Goal: Information Seeking & Learning: Learn about a topic

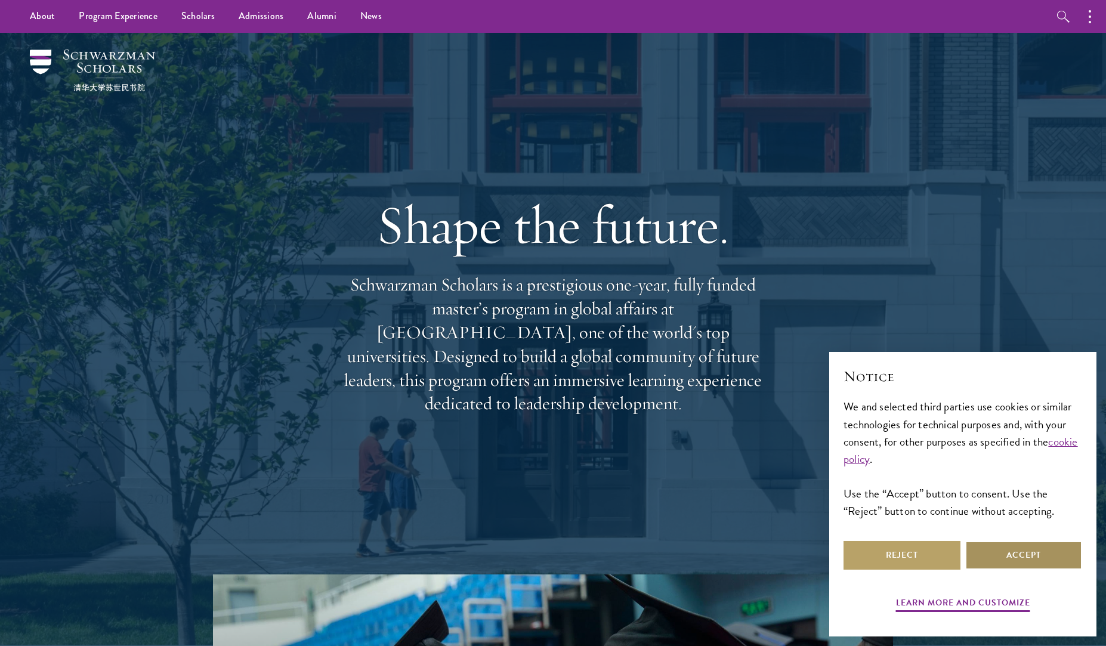
click at [1007, 554] on button "Accept" at bounding box center [1023, 555] width 117 height 29
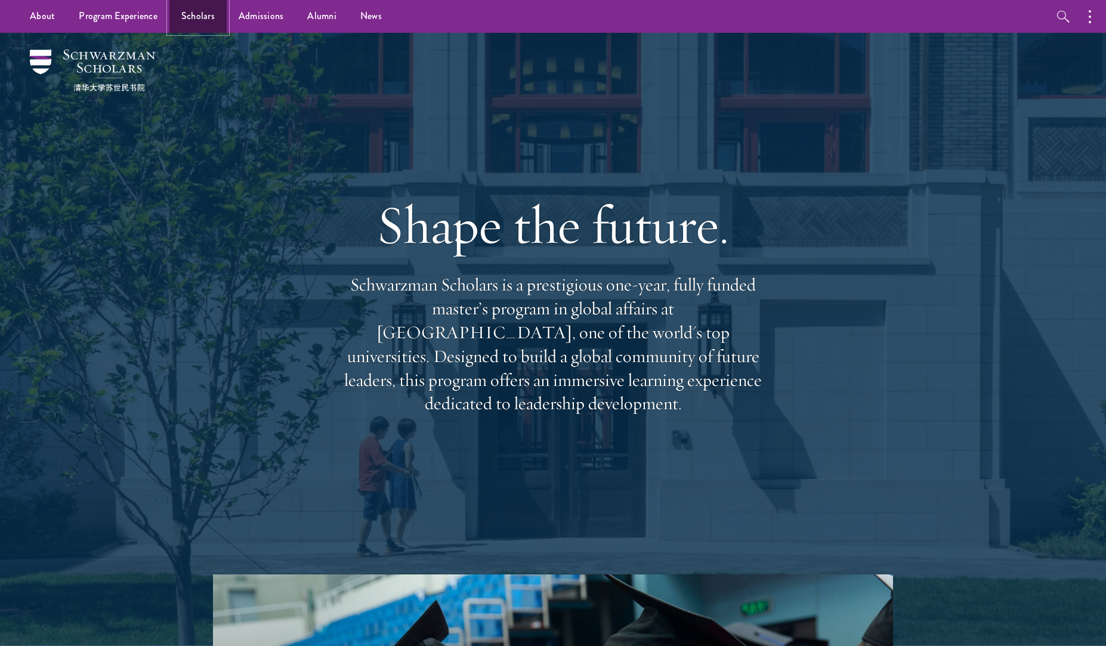
click at [179, 17] on link "Scholars" at bounding box center [197, 16] width 57 height 33
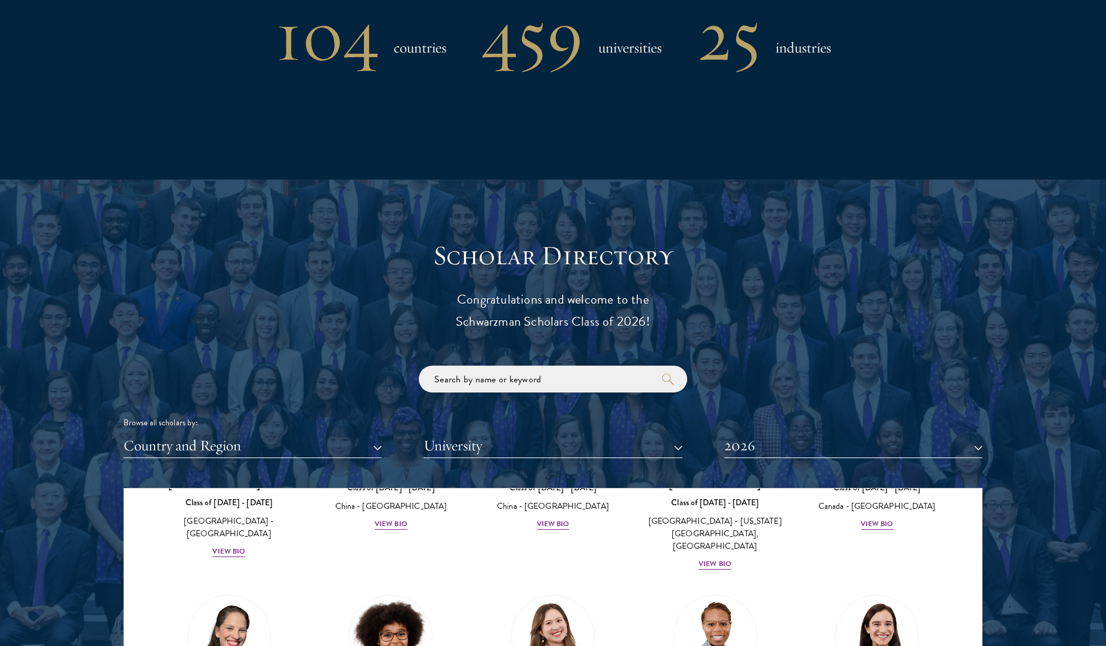
scroll to position [1153, 0]
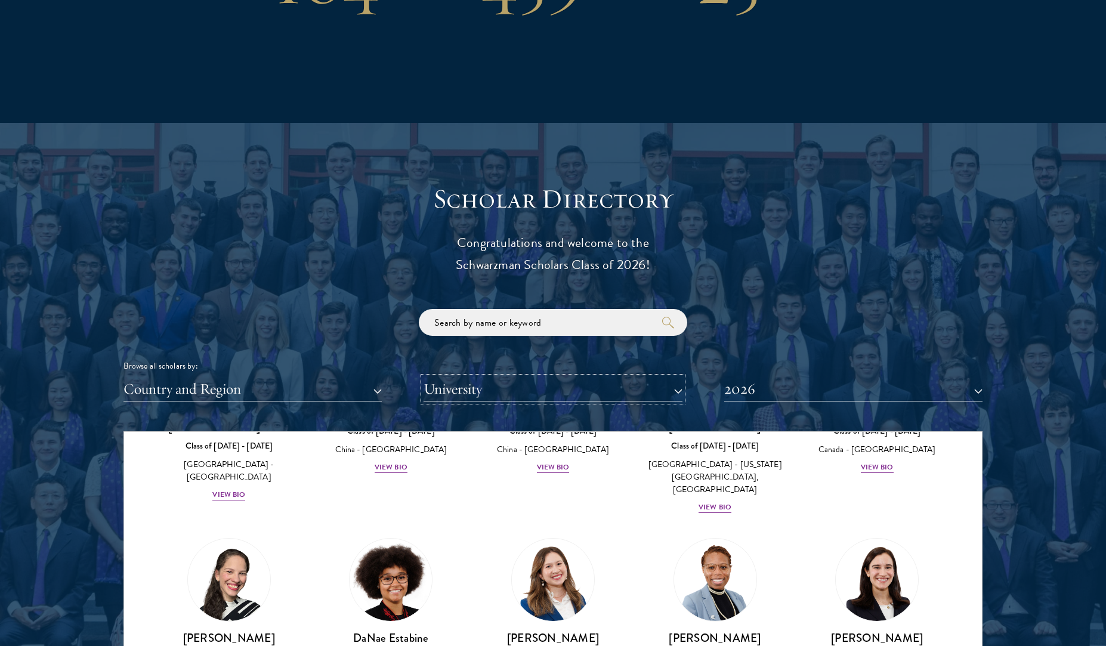
click at [541, 395] on button "University" at bounding box center [553, 389] width 258 height 24
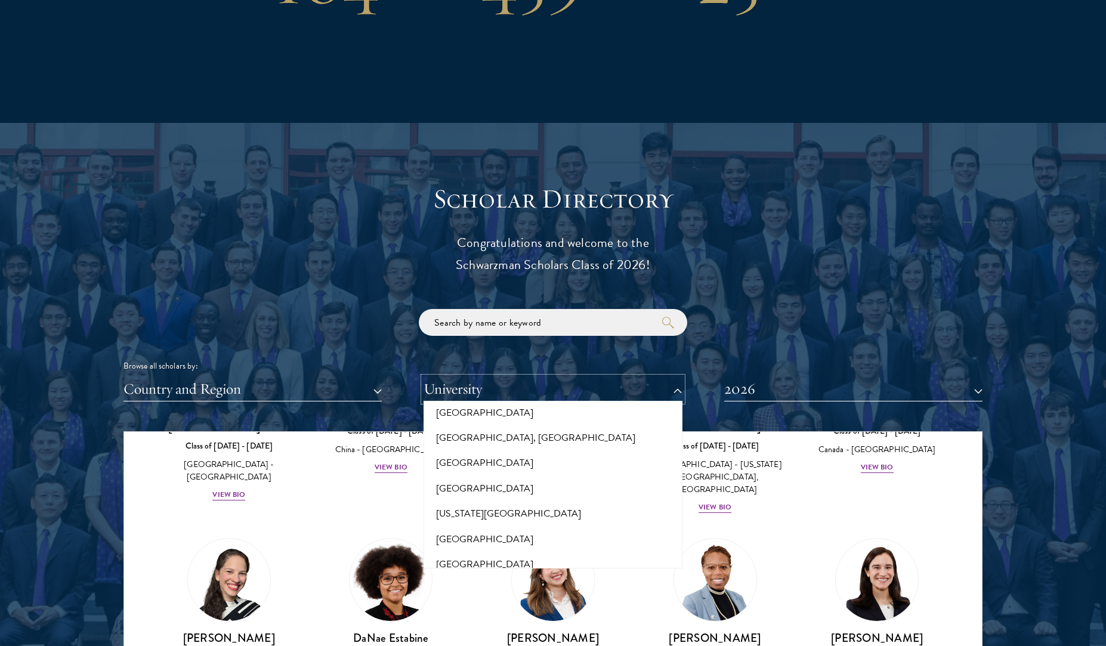
scroll to position [358, 0]
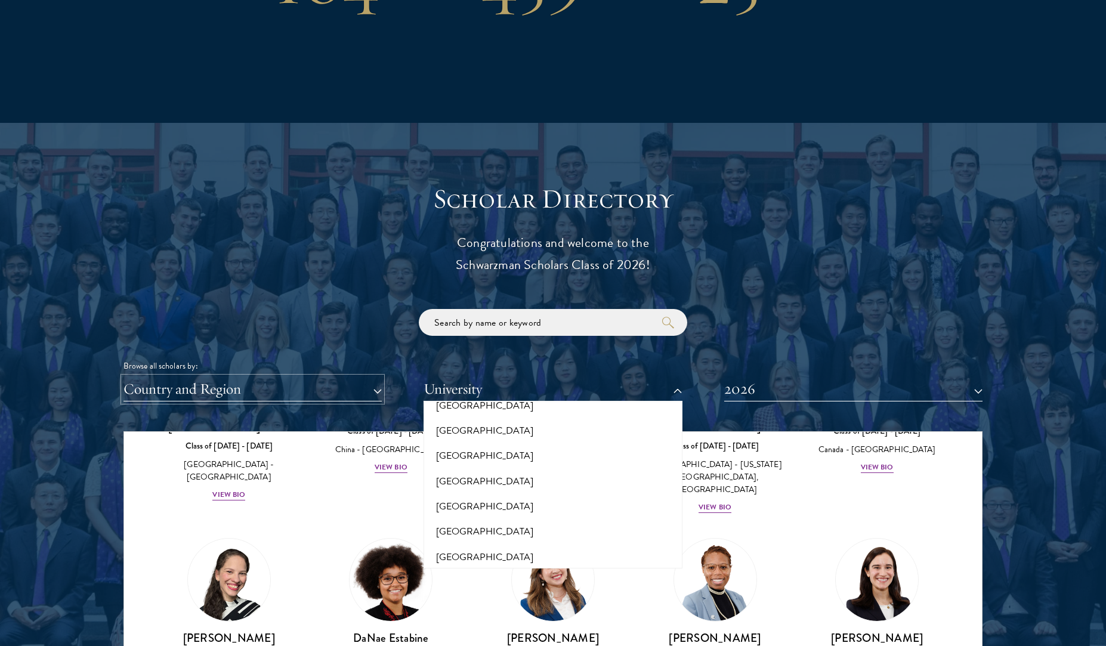
click at [326, 392] on button "Country and Region" at bounding box center [253, 389] width 258 height 24
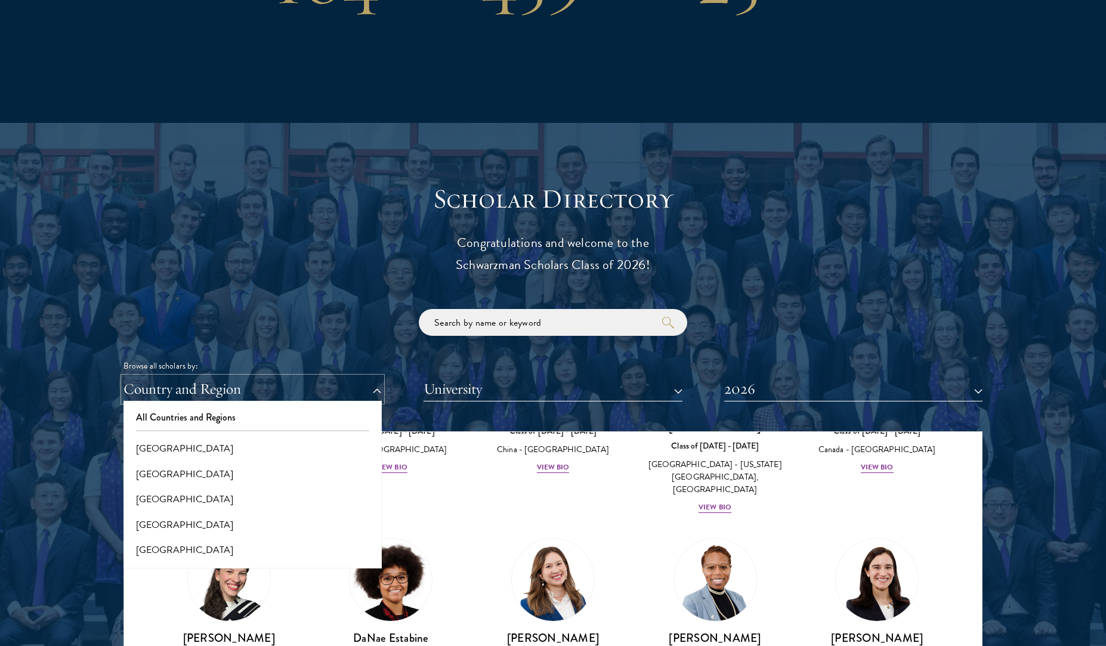
click at [195, 388] on button "Country and Region" at bounding box center [253, 389] width 258 height 24
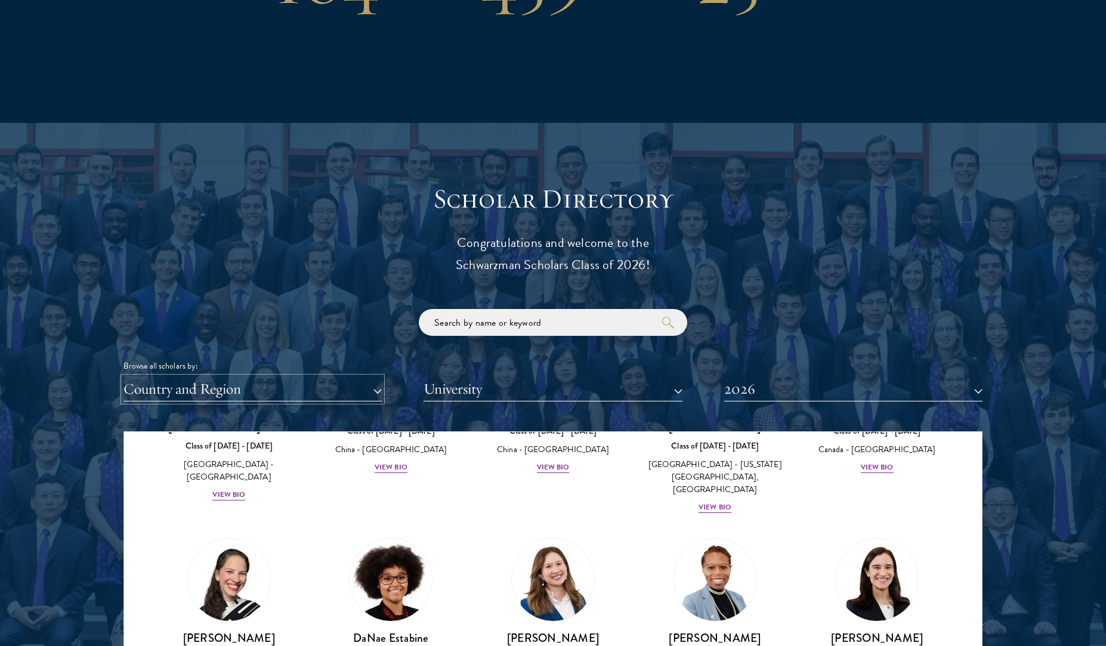
click at [211, 393] on button "Country and Region" at bounding box center [253, 389] width 258 height 24
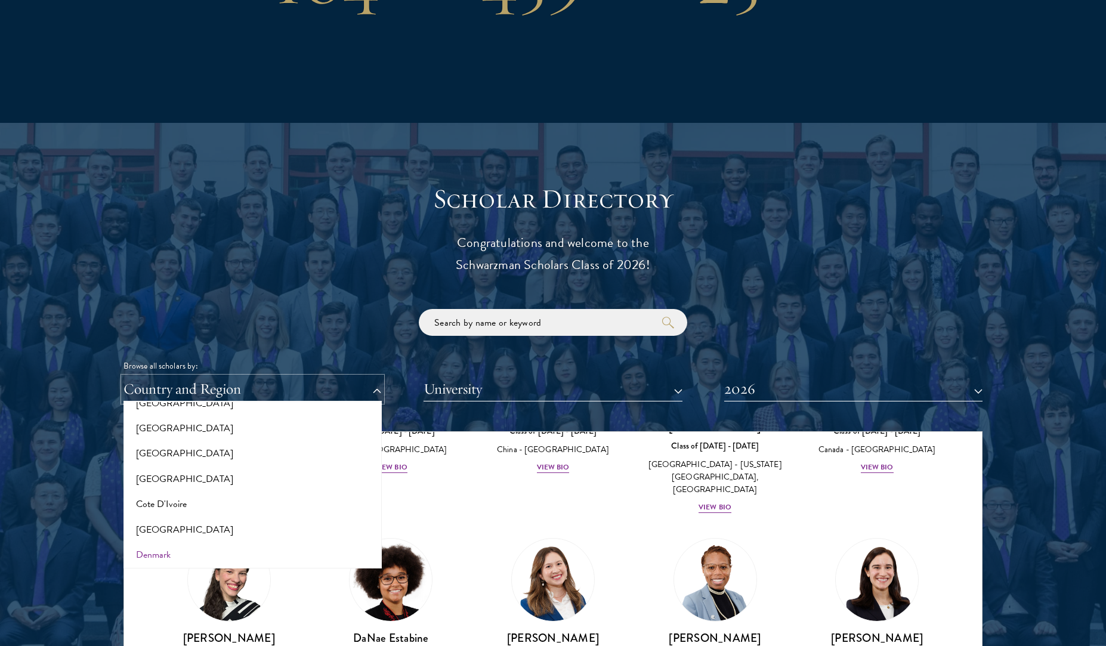
scroll to position [537, 0]
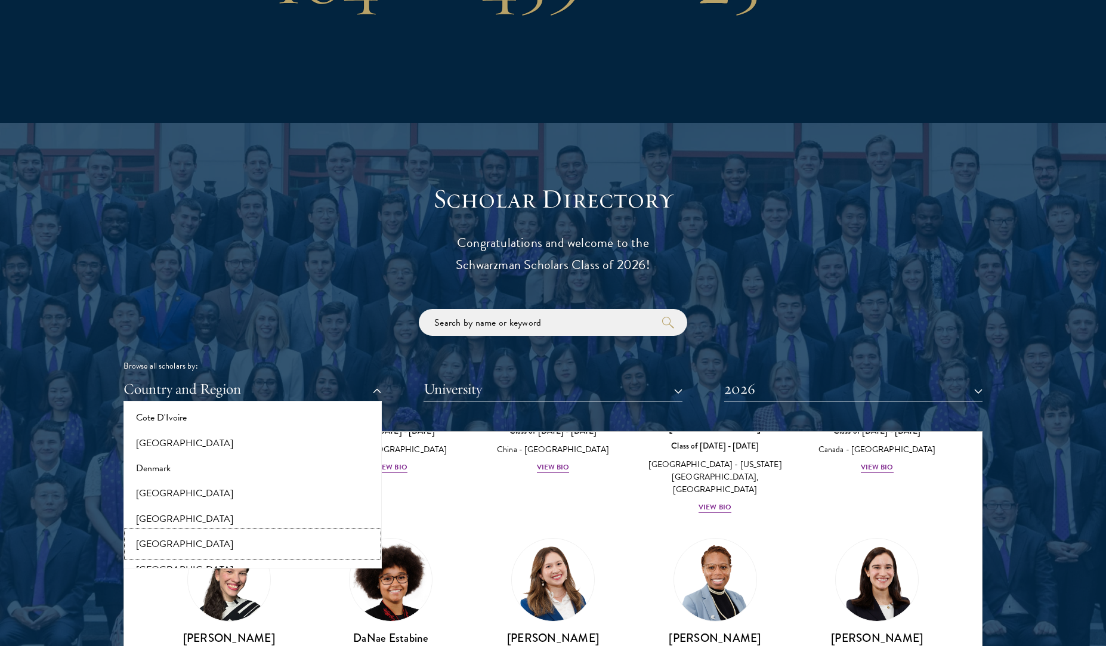
drag, startPoint x: 166, startPoint y: 542, endPoint x: 177, endPoint y: 529, distance: 17.3
click at [166, 542] on button "[GEOGRAPHIC_DATA]" at bounding box center [252, 544] width 251 height 25
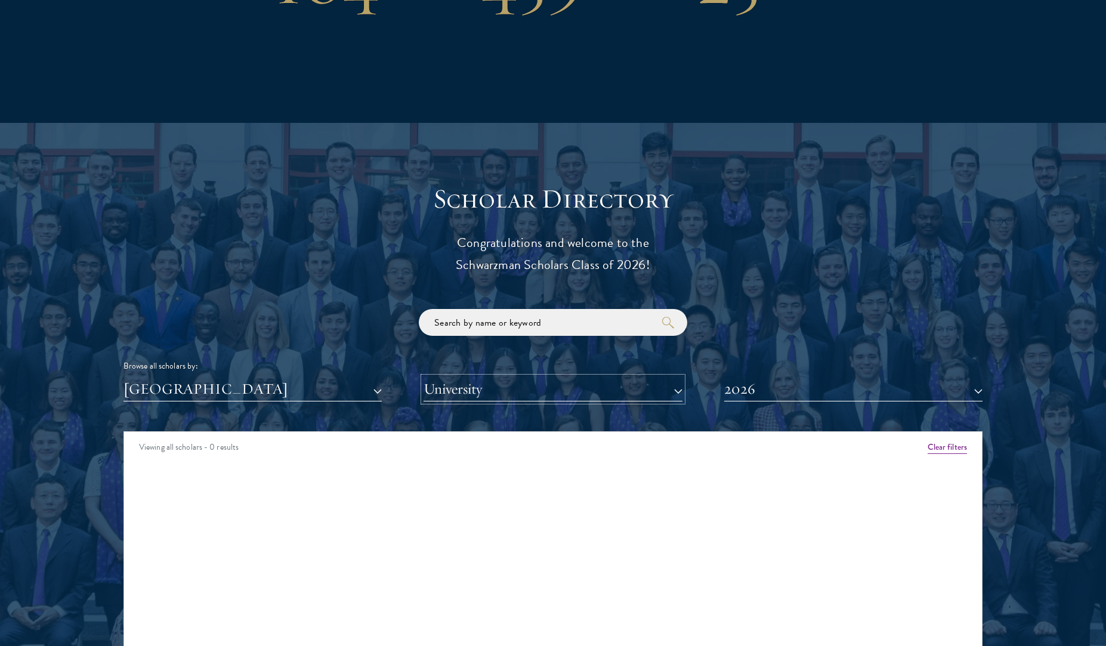
click at [498, 385] on button "University" at bounding box center [553, 389] width 258 height 24
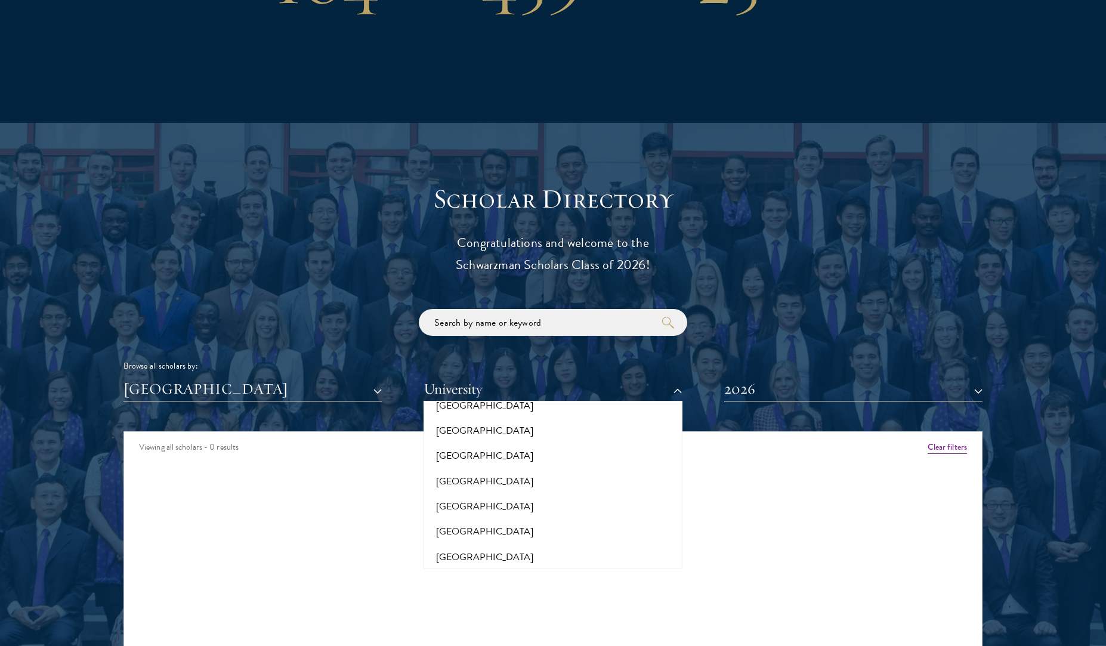
drag, startPoint x: 872, startPoint y: 221, endPoint x: 804, endPoint y: 261, distance: 79.1
click at [872, 222] on div "Scholar Directory Congratulations and welcome to the Schwarzman Scholars Class …" at bounding box center [553, 486] width 859 height 607
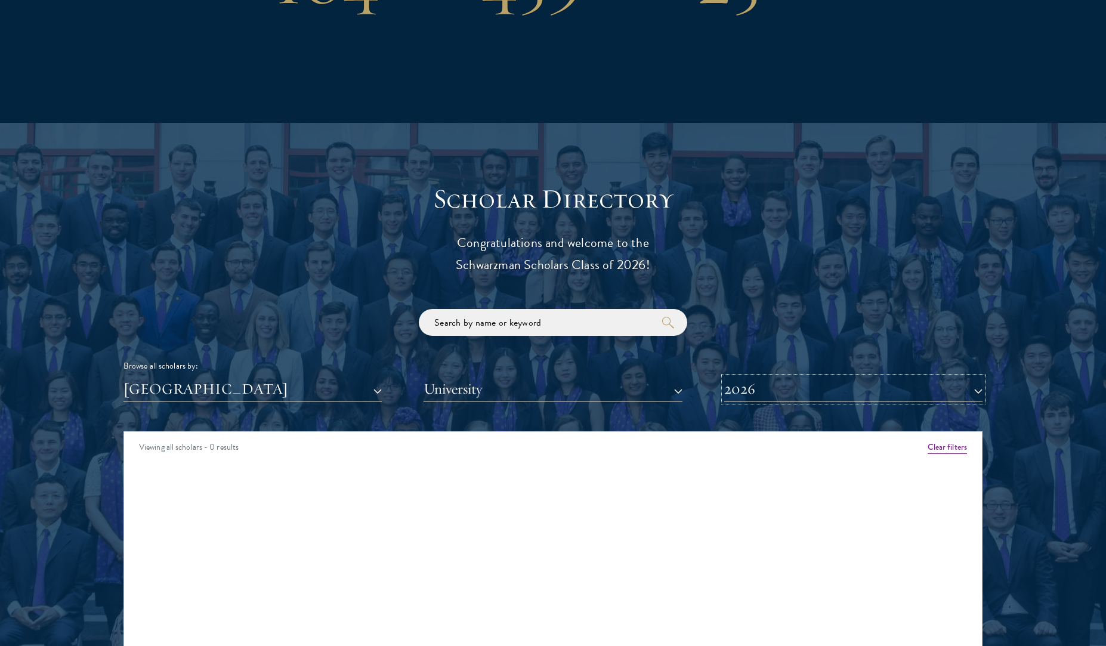
click at [783, 391] on button "2026" at bounding box center [853, 389] width 258 height 24
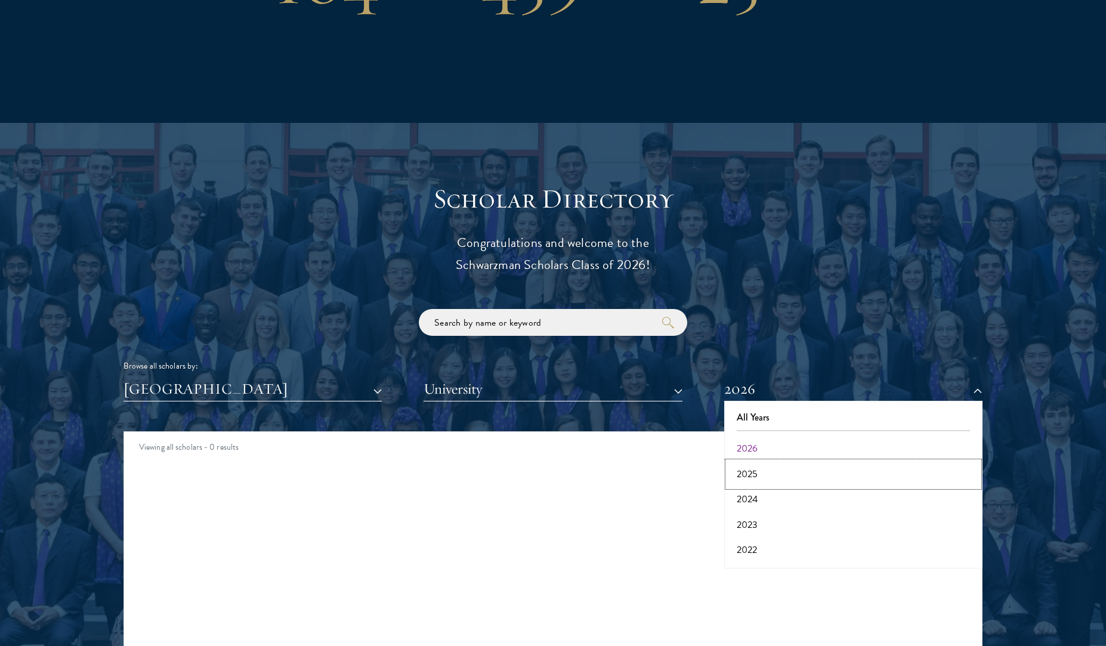
click at [760, 482] on button "2025" at bounding box center [853, 474] width 251 height 25
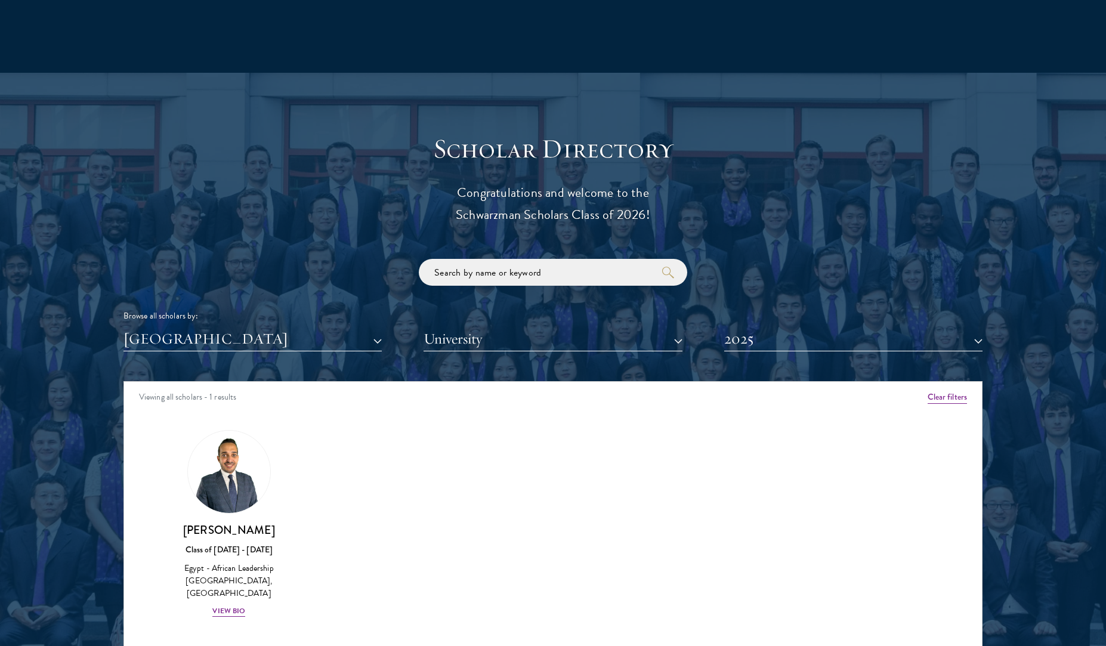
scroll to position [1235, 0]
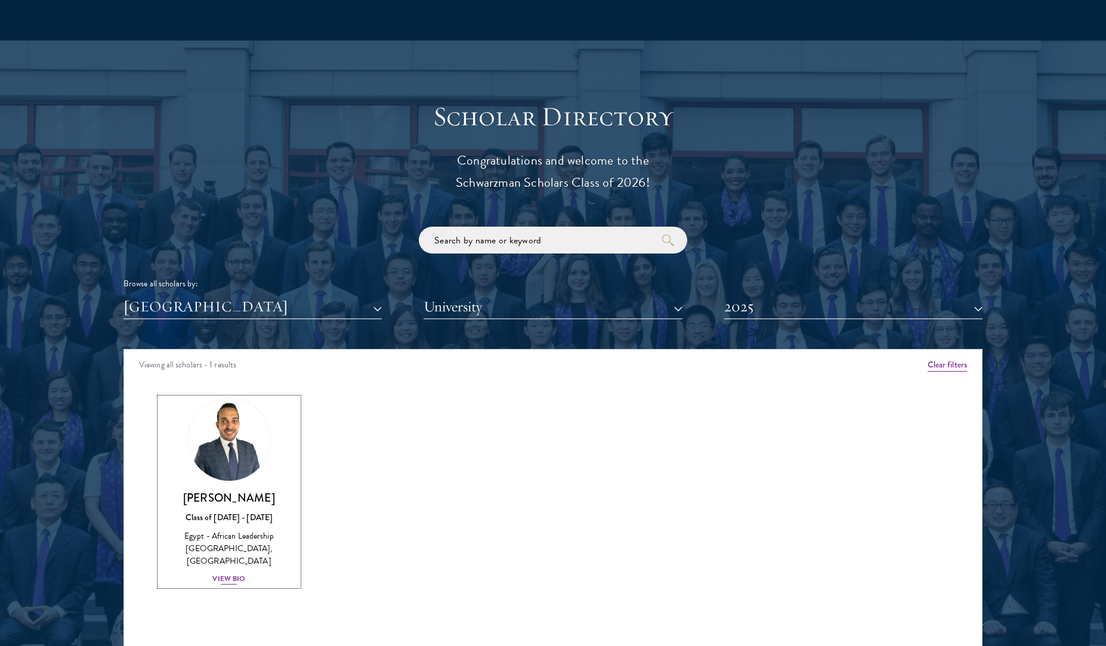
click at [227, 573] on div "View Bio" at bounding box center [228, 578] width 33 height 11
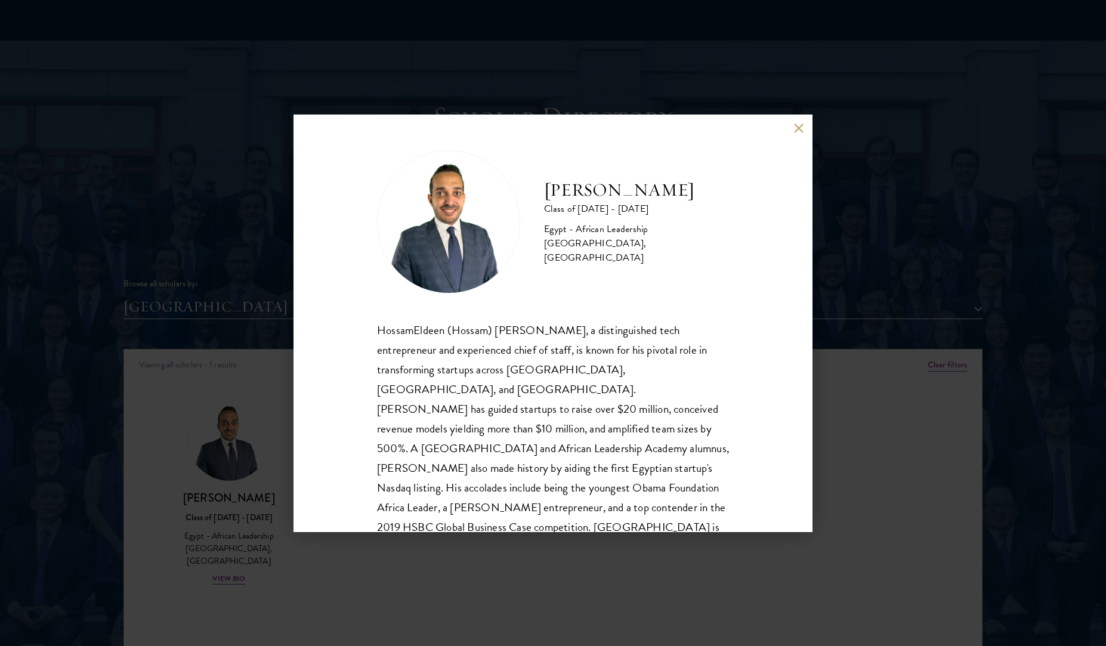
click at [798, 119] on div "HossamEldeen Abdelfatah Class of [DATE] - [DATE] [GEOGRAPHIC_DATA] - African Le…" at bounding box center [553, 324] width 519 height 418
click at [799, 122] on div "HossamEldeen Abdelfatah Class of [DATE] - [DATE] [GEOGRAPHIC_DATA] - African Le…" at bounding box center [553, 324] width 519 height 418
click at [795, 129] on button at bounding box center [799, 129] width 10 height 10
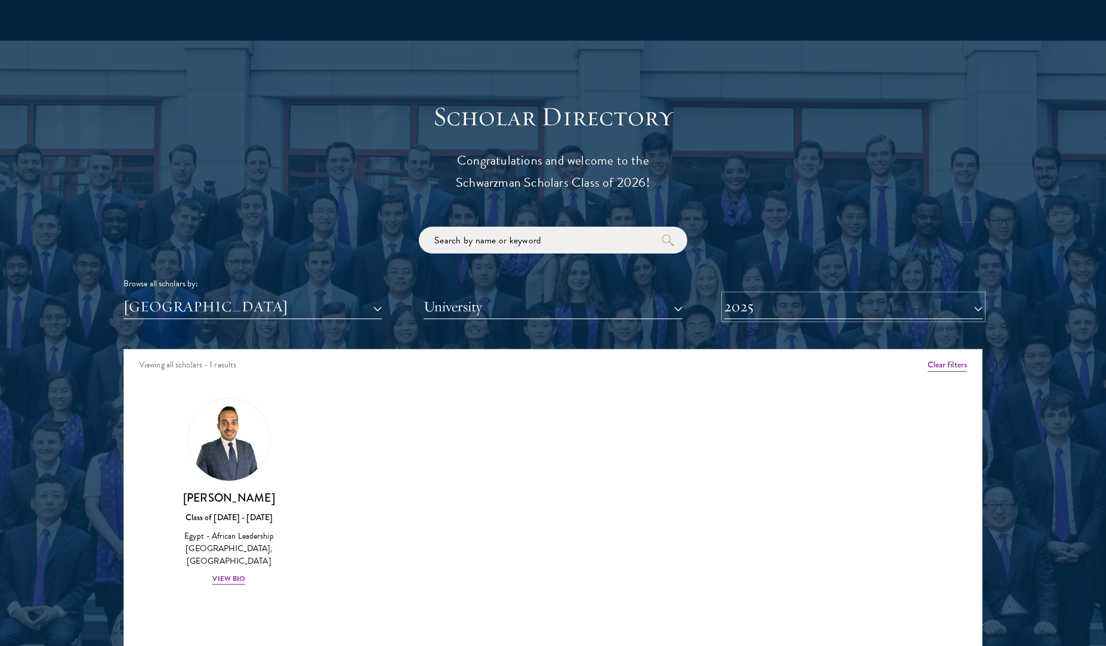
click at [844, 310] on button "2025" at bounding box center [853, 307] width 258 height 24
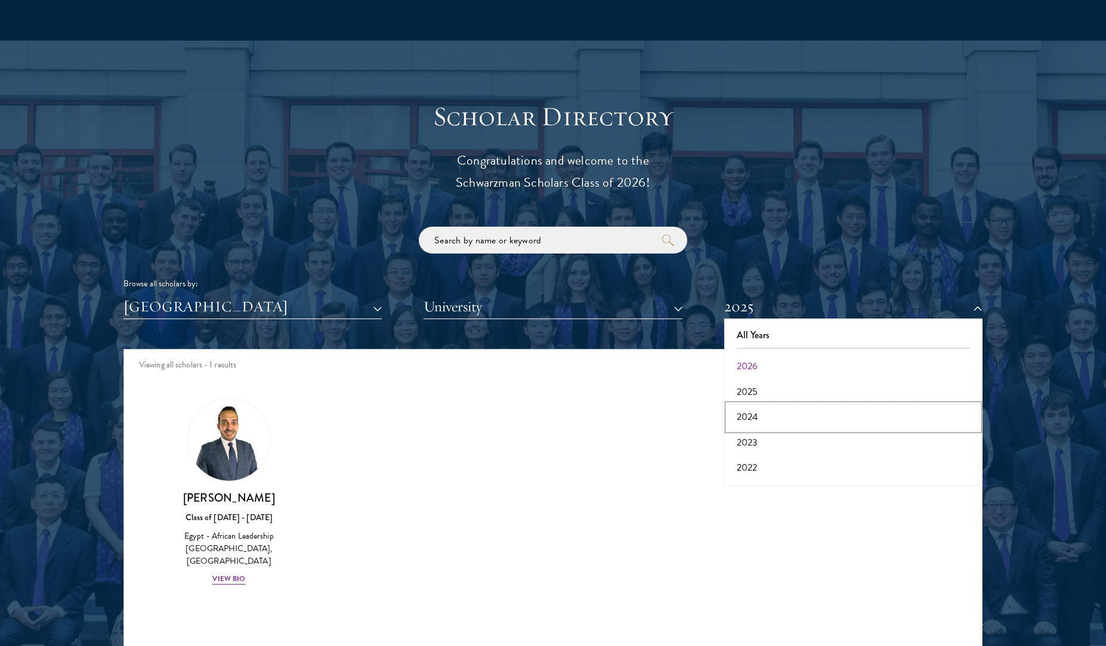
click at [742, 421] on button "2024" at bounding box center [853, 417] width 251 height 25
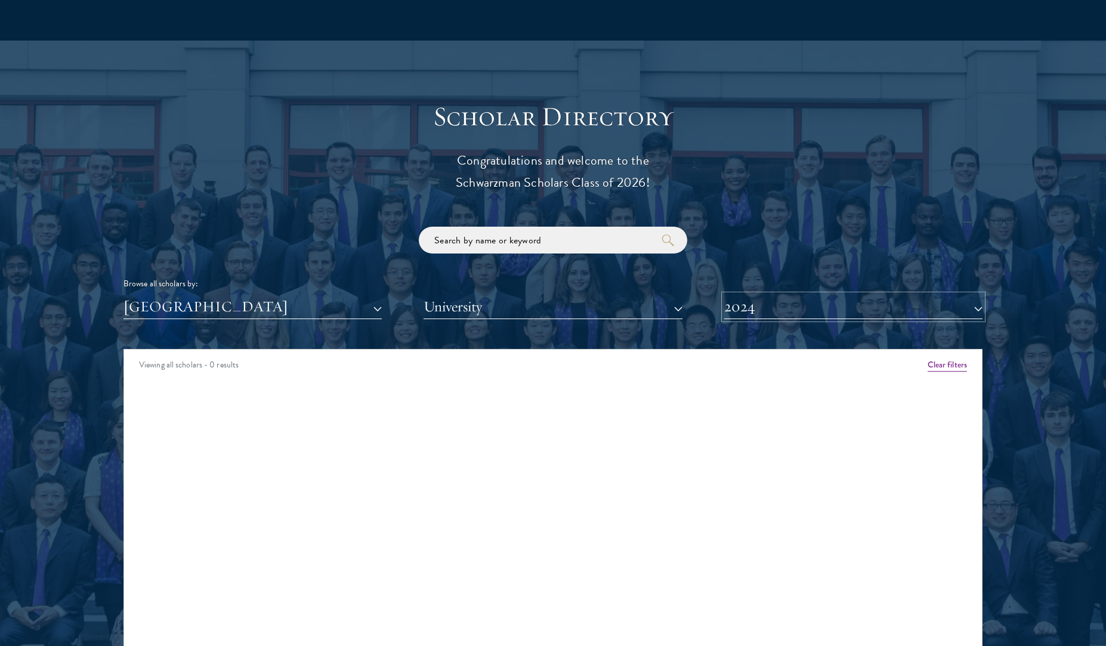
click at [808, 314] on button "2024" at bounding box center [853, 307] width 258 height 24
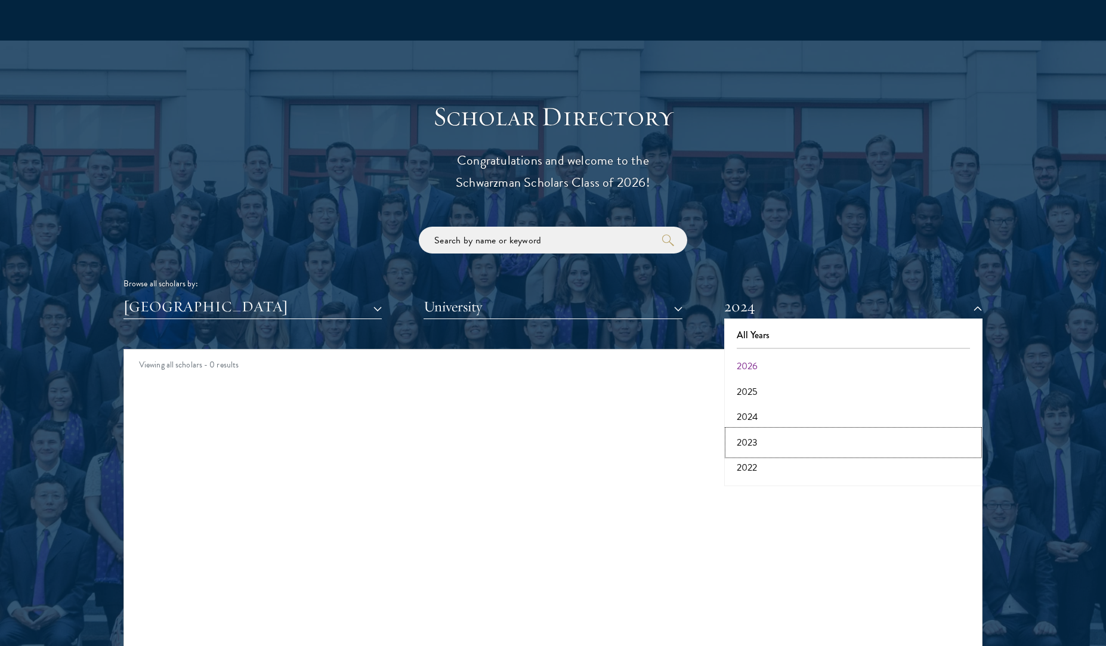
click at [752, 442] on button "2023" at bounding box center [853, 442] width 251 height 25
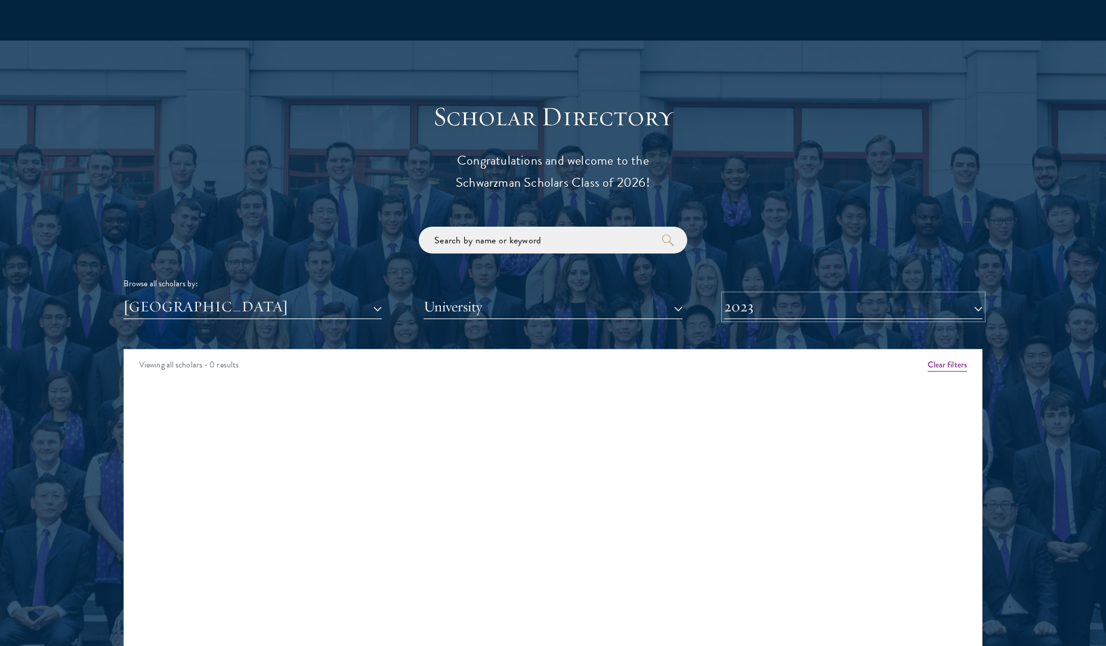
click at [779, 313] on button "2023" at bounding box center [853, 307] width 258 height 24
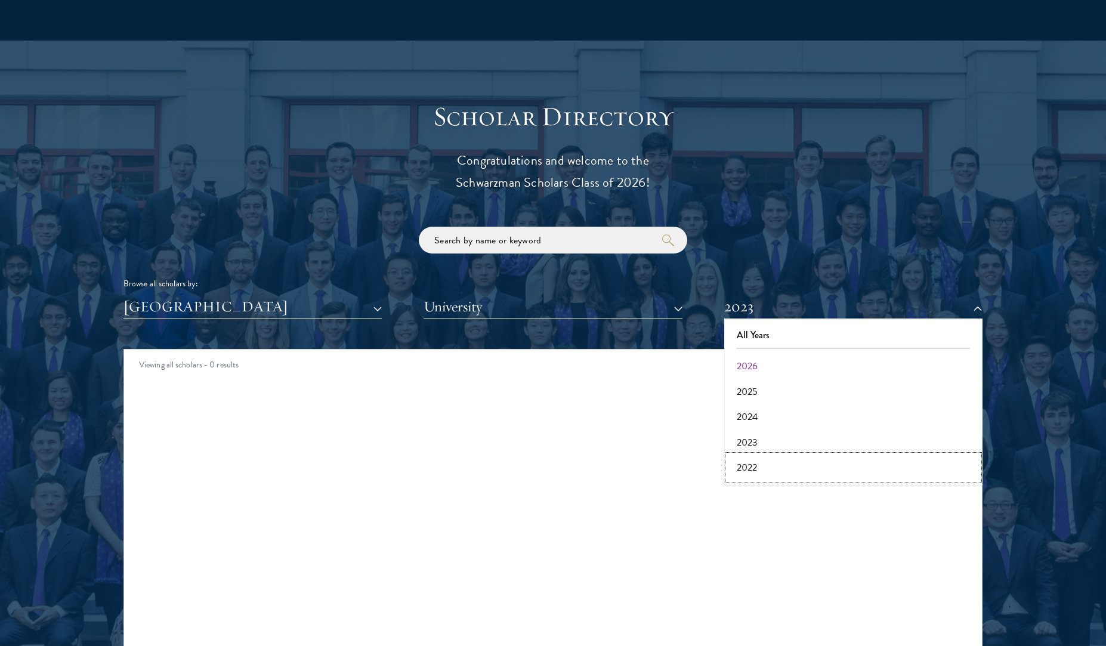
click at [755, 468] on button "2022" at bounding box center [853, 467] width 251 height 25
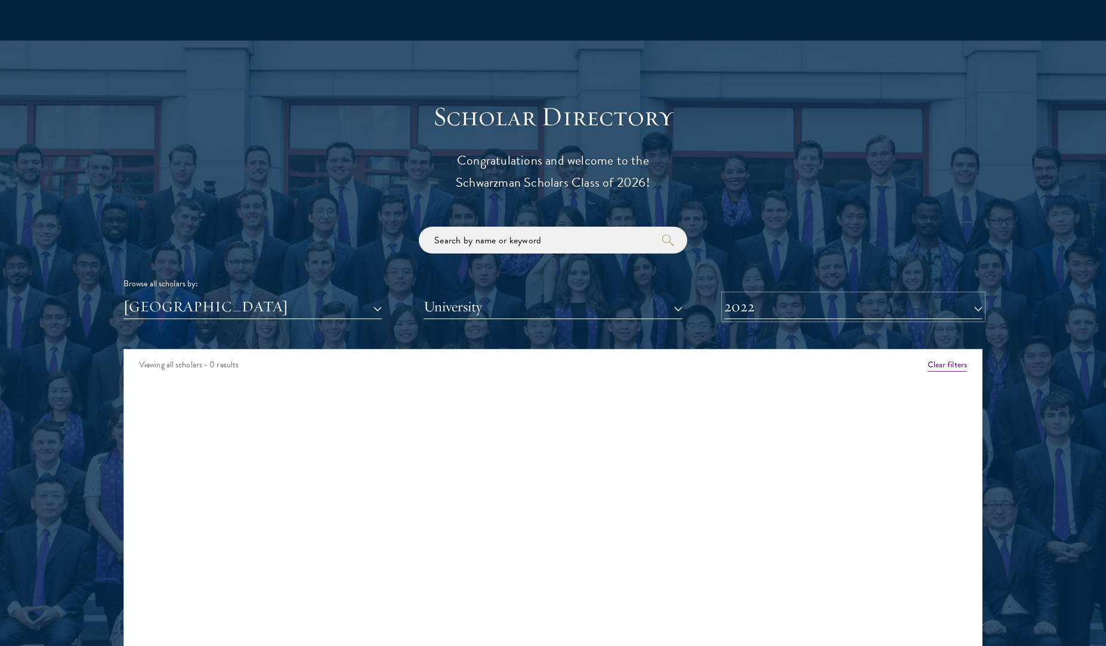
click at [776, 308] on button "2022" at bounding box center [853, 307] width 258 height 24
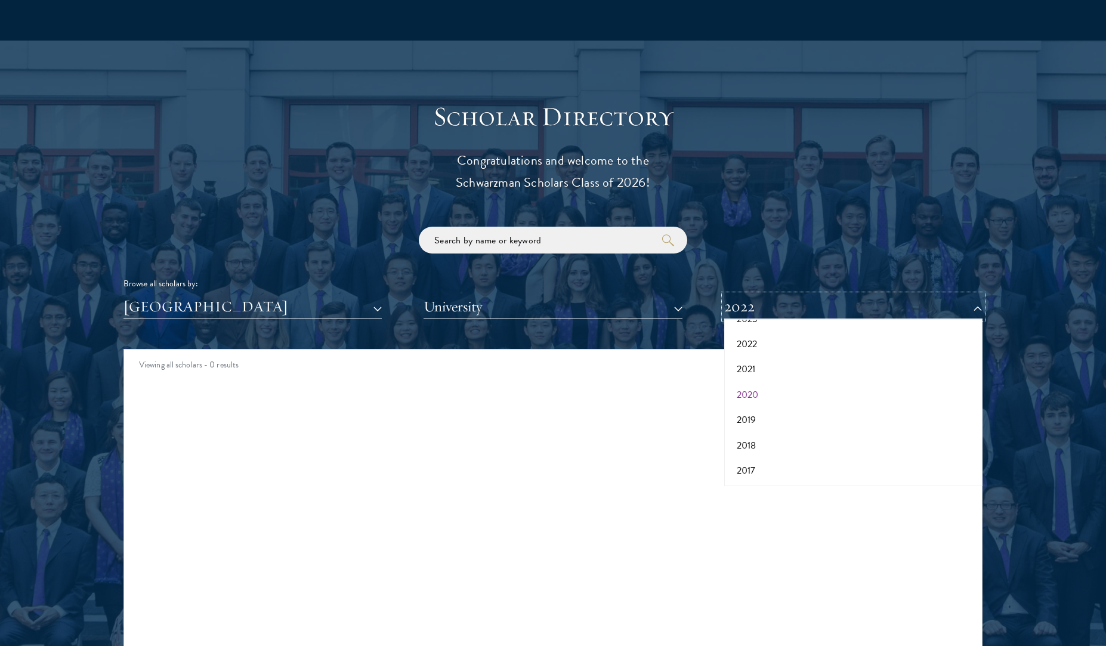
scroll to position [124, 0]
click at [762, 435] on button "2018" at bounding box center [853, 445] width 251 height 25
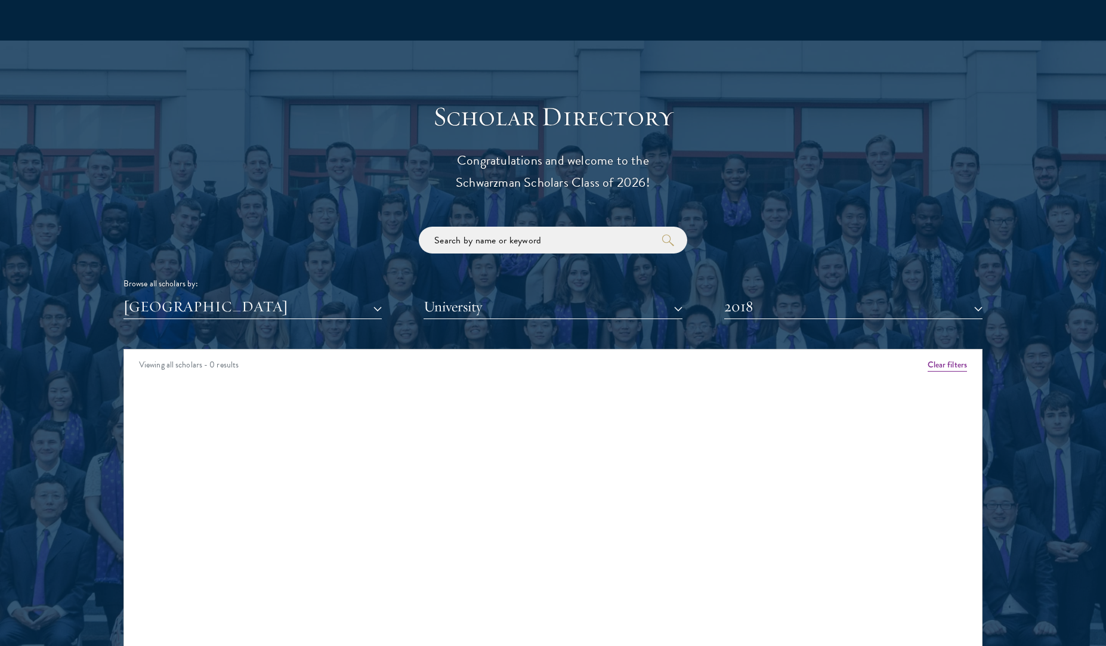
click at [767, 319] on div "Scholar Directory Congratulations and welcome to the Schwarzman Scholars Class …" at bounding box center [553, 403] width 859 height 607
click at [601, 303] on button "University" at bounding box center [553, 307] width 258 height 24
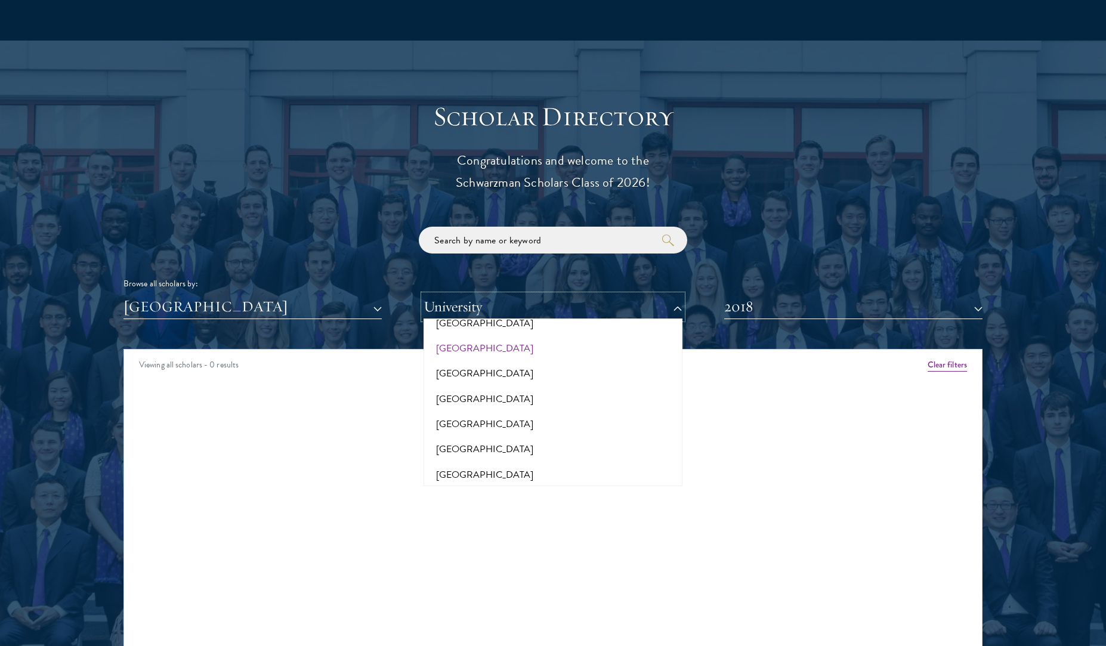
scroll to position [358, 0]
click at [882, 206] on div "Scholar Directory Congratulations and welcome to the Schwarzman Scholars Class …" at bounding box center [553, 403] width 859 height 607
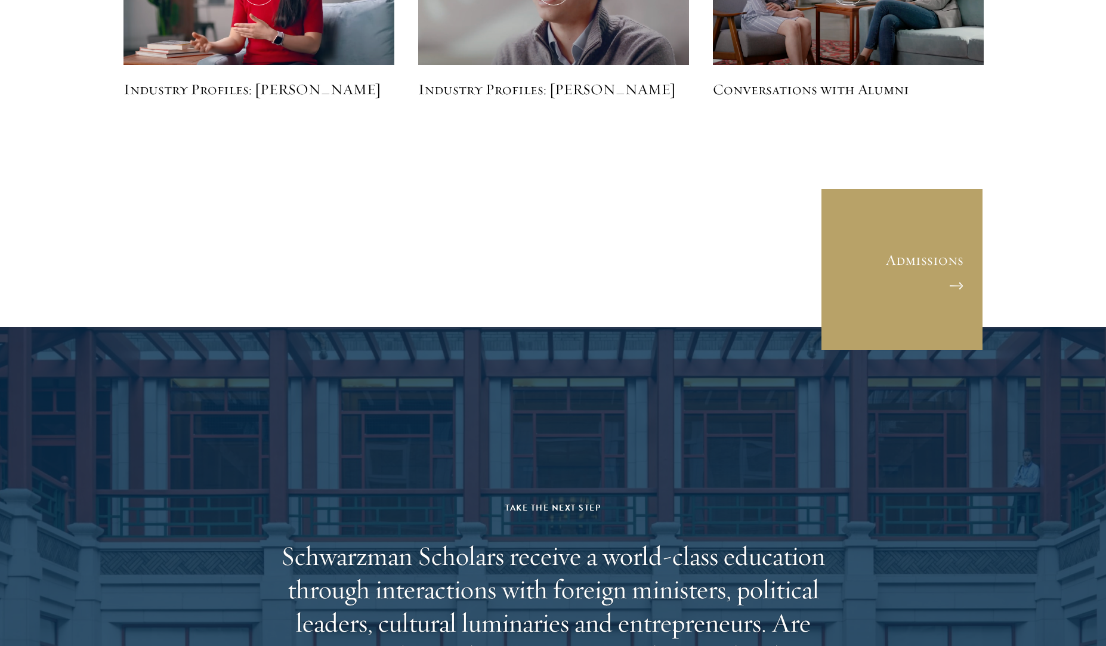
scroll to position [3294, 0]
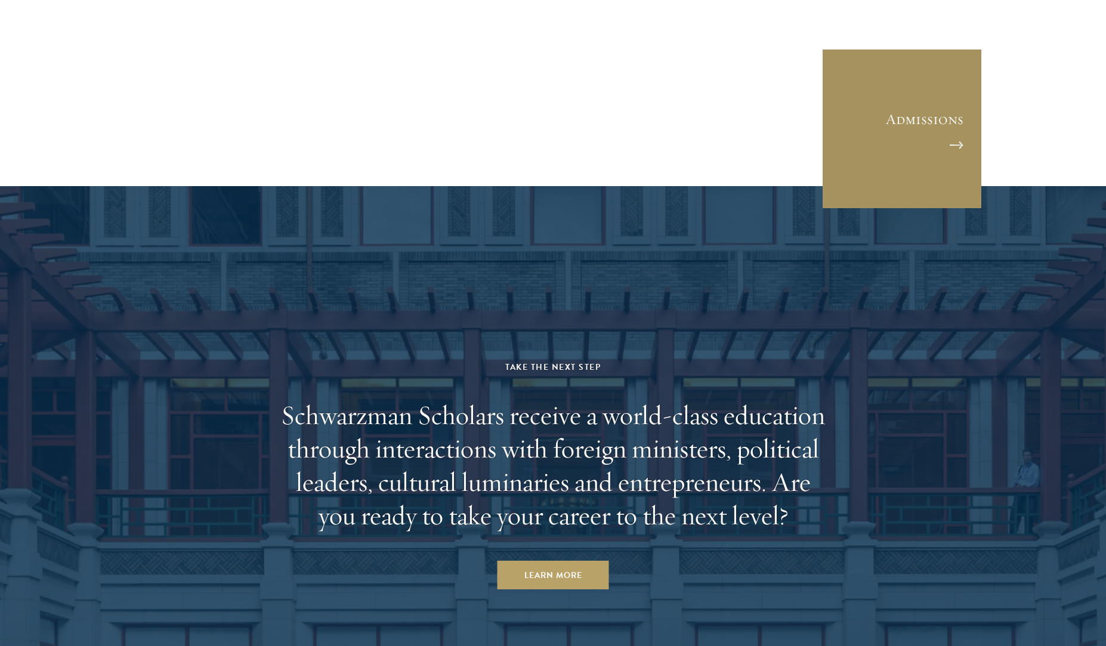
click at [872, 206] on link "Admissions" at bounding box center [902, 128] width 161 height 161
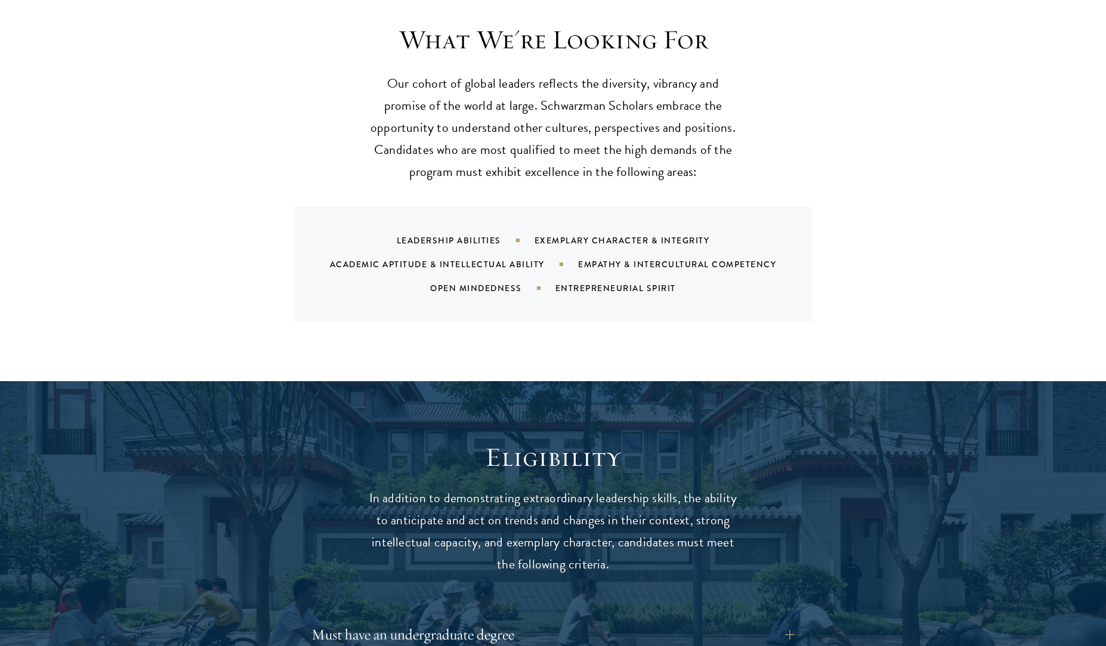
scroll to position [1400, 0]
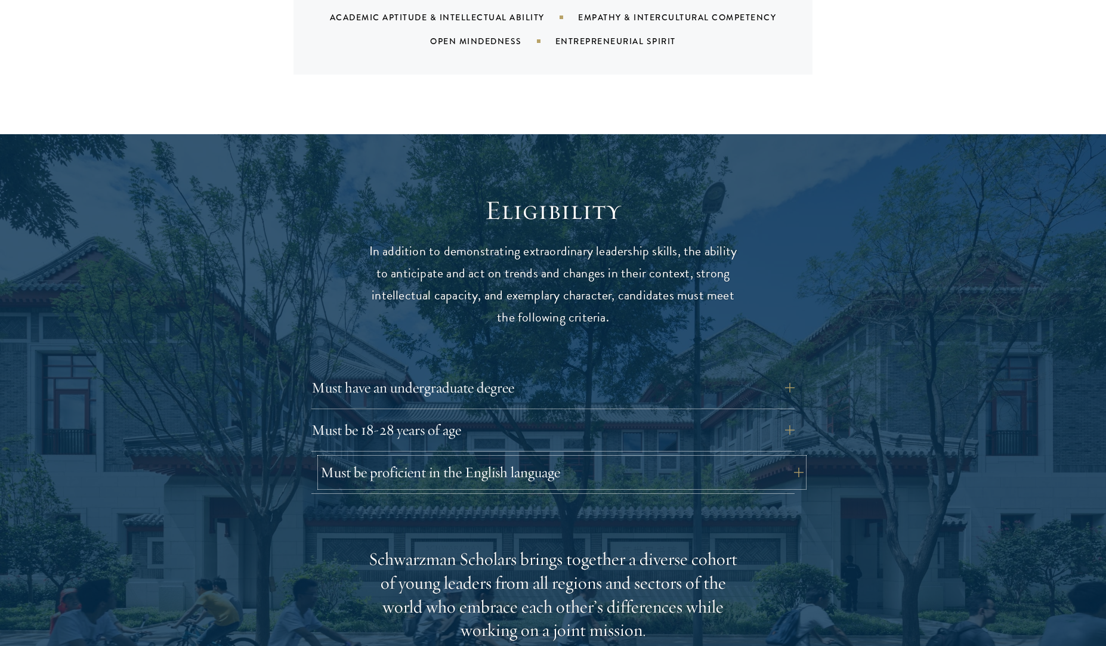
click at [525, 458] on button "Must be proficient in the English language" at bounding box center [561, 472] width 483 height 29
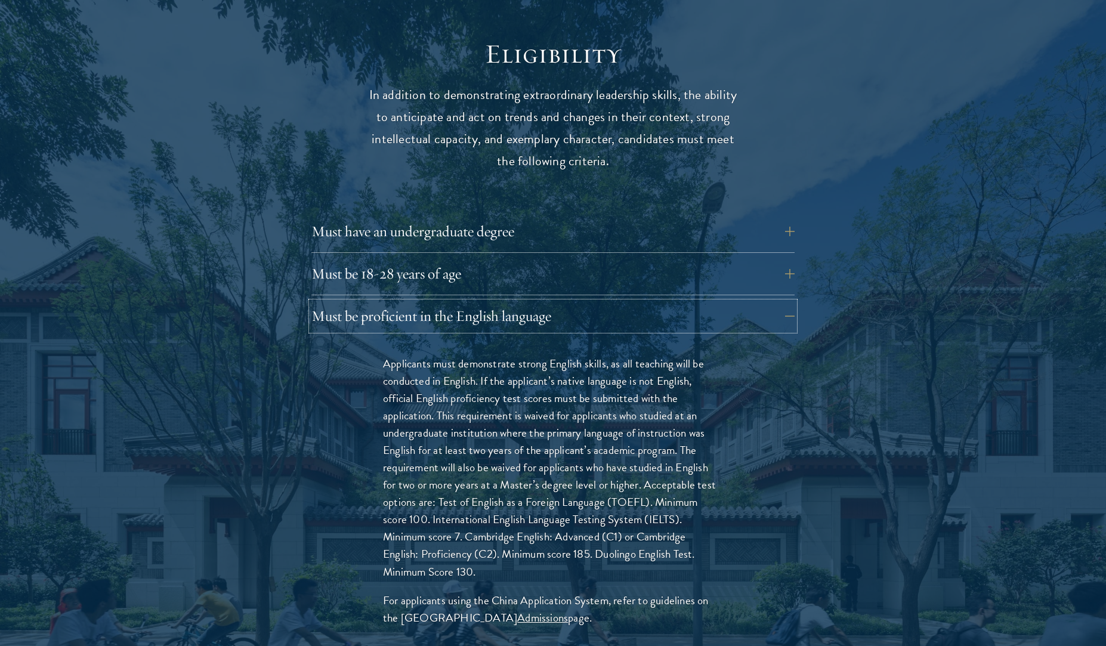
scroll to position [1729, 0]
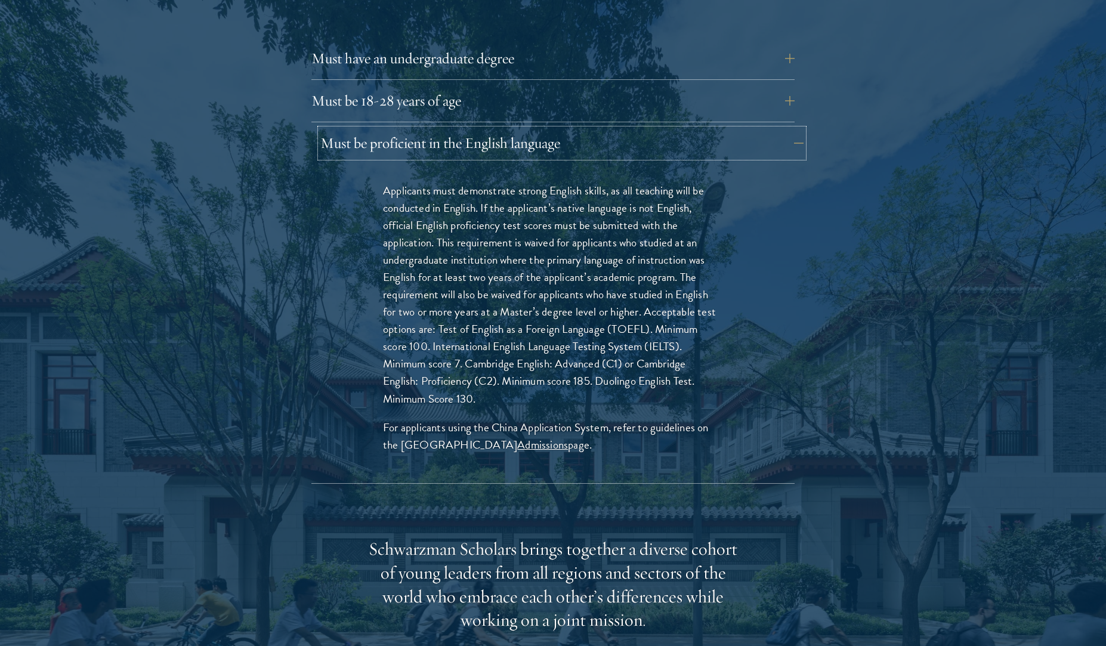
click at [689, 129] on button "Must be proficient in the English language" at bounding box center [561, 143] width 483 height 29
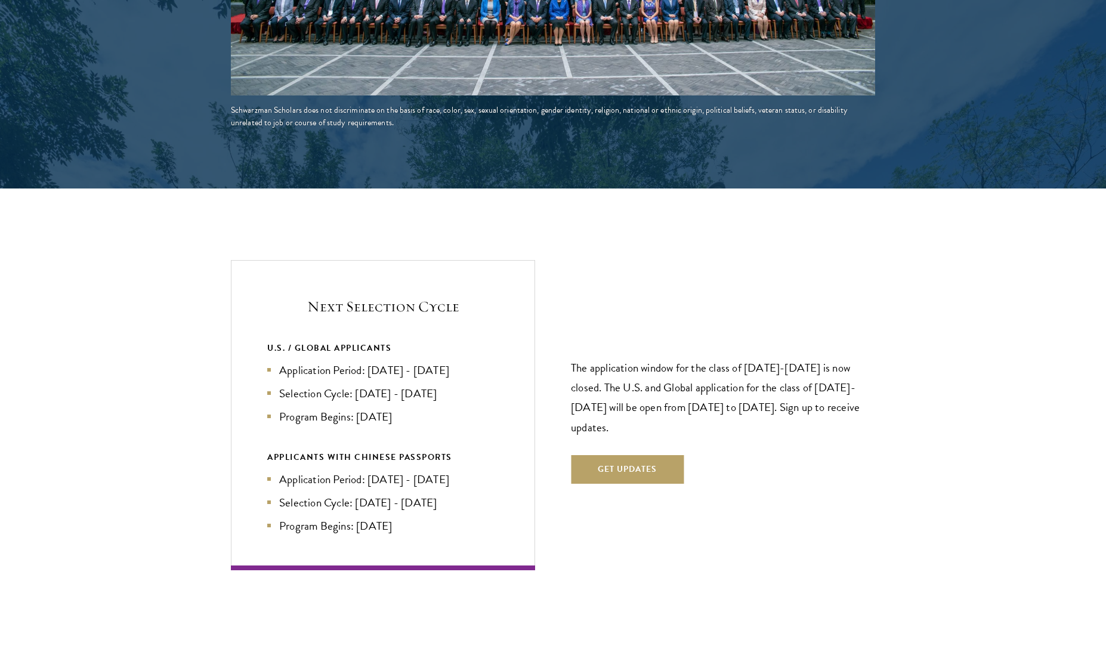
scroll to position [2470, 0]
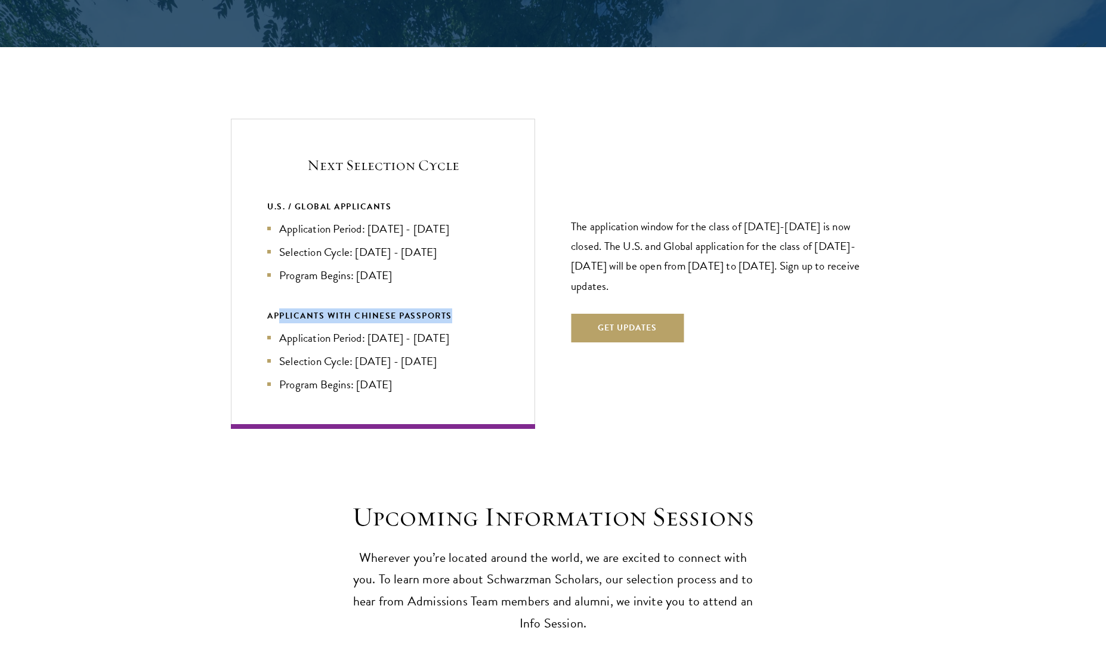
drag, startPoint x: 448, startPoint y: 294, endPoint x: 270, endPoint y: 294, distance: 178.4
click at [270, 308] on div "APPLICANTS WITH CHINESE PASSPORTS" at bounding box center [383, 315] width 232 height 15
click at [442, 267] on li "Program Begins: Aug 2027" at bounding box center [383, 275] width 232 height 17
drag, startPoint x: 485, startPoint y: 205, endPoint x: 307, endPoint y: 207, distance: 177.8
click at [307, 220] on li "Application Period: Apr 2026 - Sep 2026" at bounding box center [383, 228] width 232 height 17
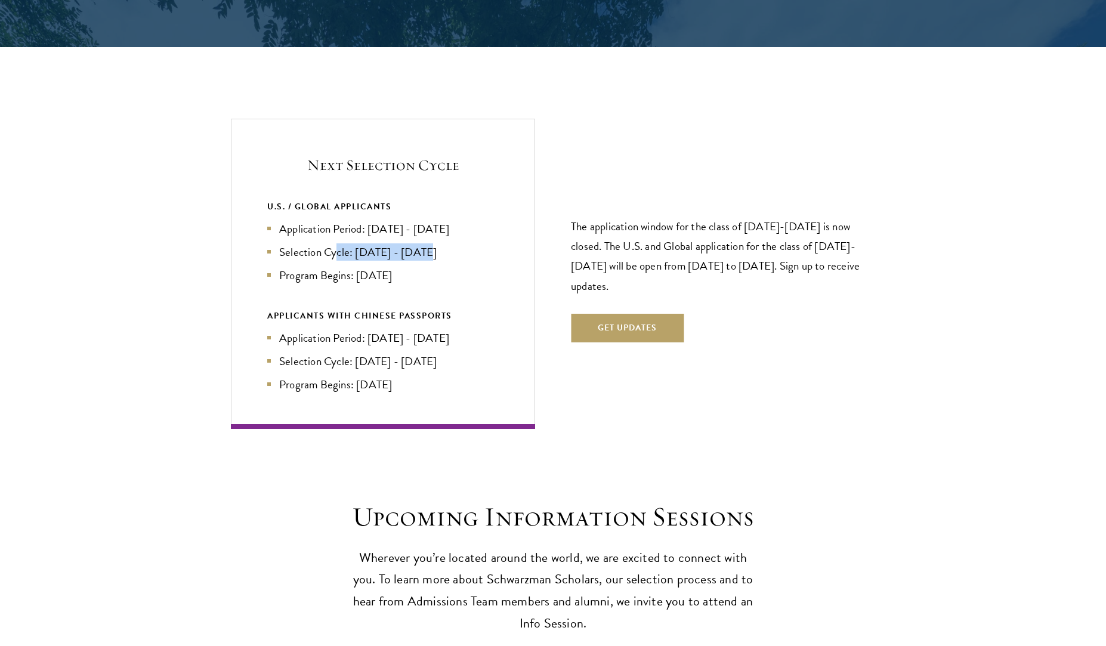
drag, startPoint x: 448, startPoint y: 227, endPoint x: 332, endPoint y: 230, distance: 116.4
click at [334, 243] on li "Selection Cycle: Oct - Nov 2026" at bounding box center [383, 251] width 232 height 17
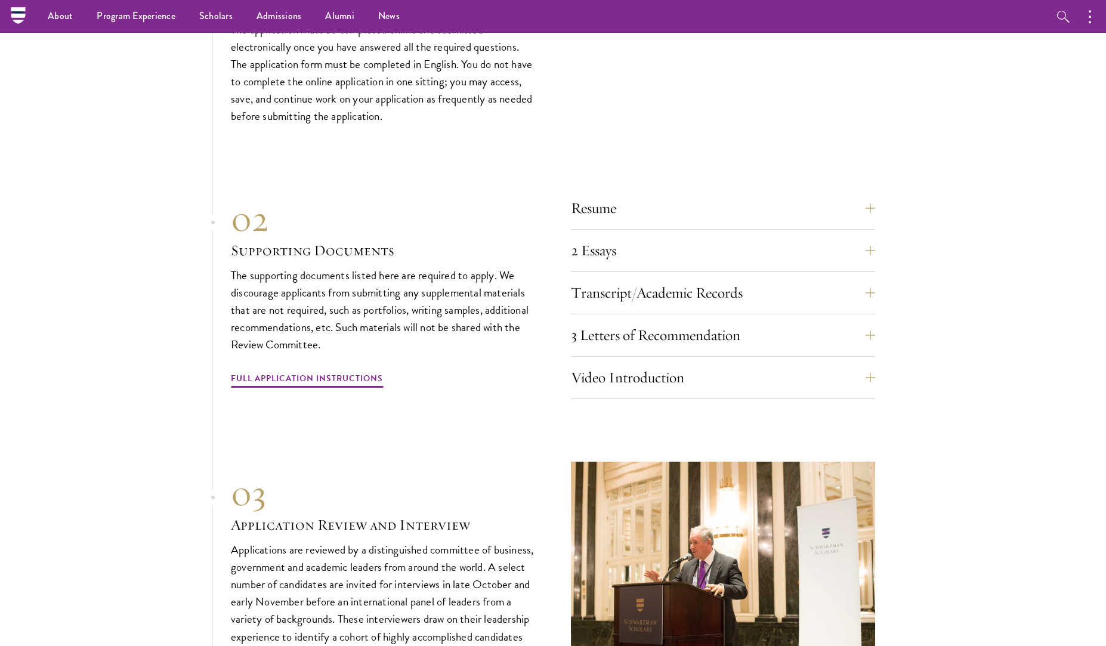
scroll to position [3541, 0]
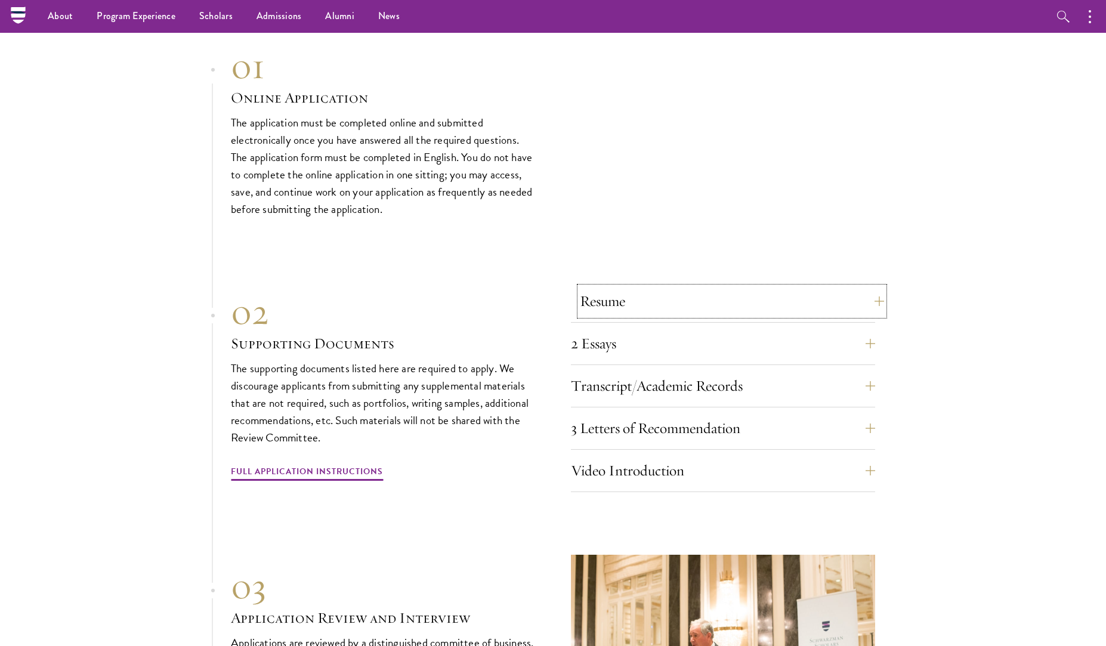
click at [769, 287] on button "Resume" at bounding box center [732, 301] width 304 height 29
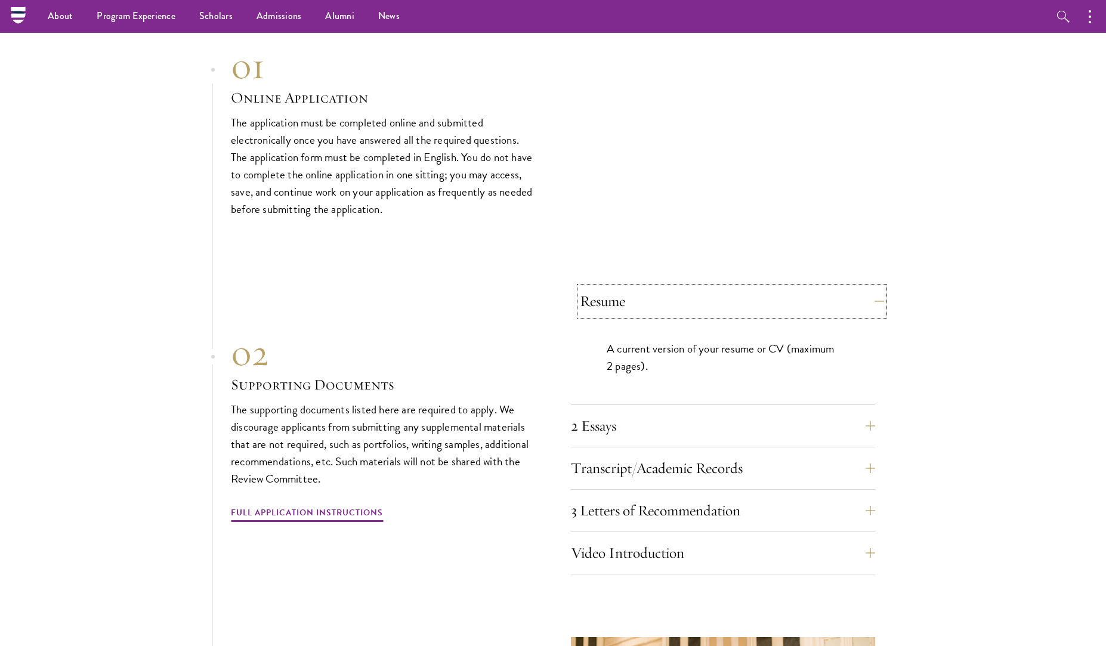
click at [769, 287] on button "Resume" at bounding box center [732, 301] width 304 height 29
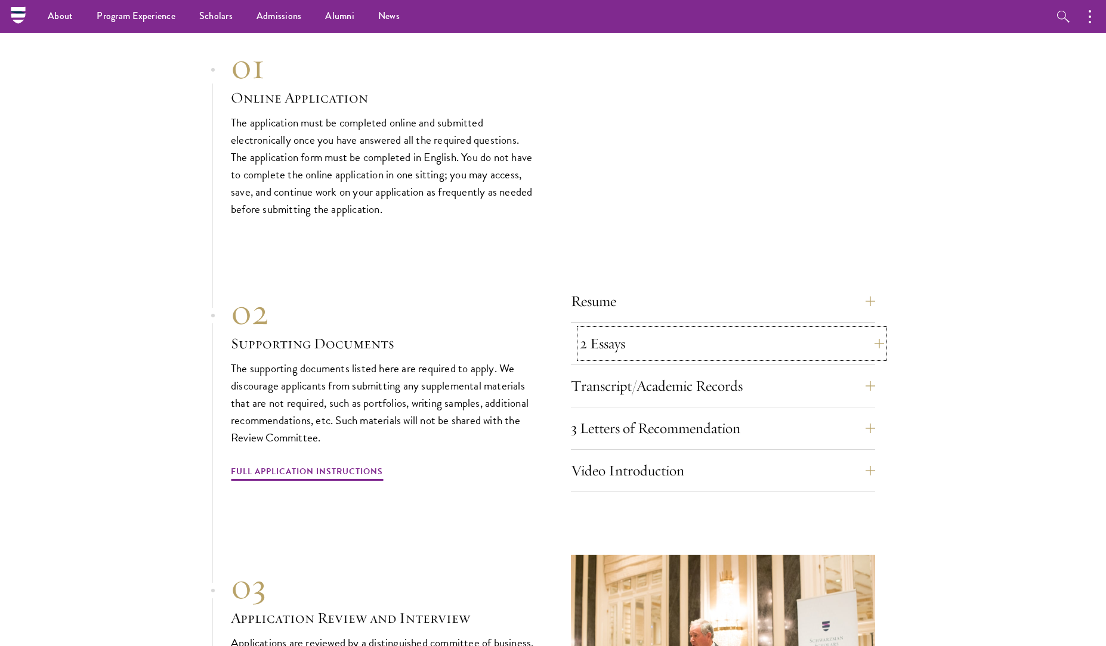
click at [777, 329] on button "2 Essays" at bounding box center [732, 343] width 304 height 29
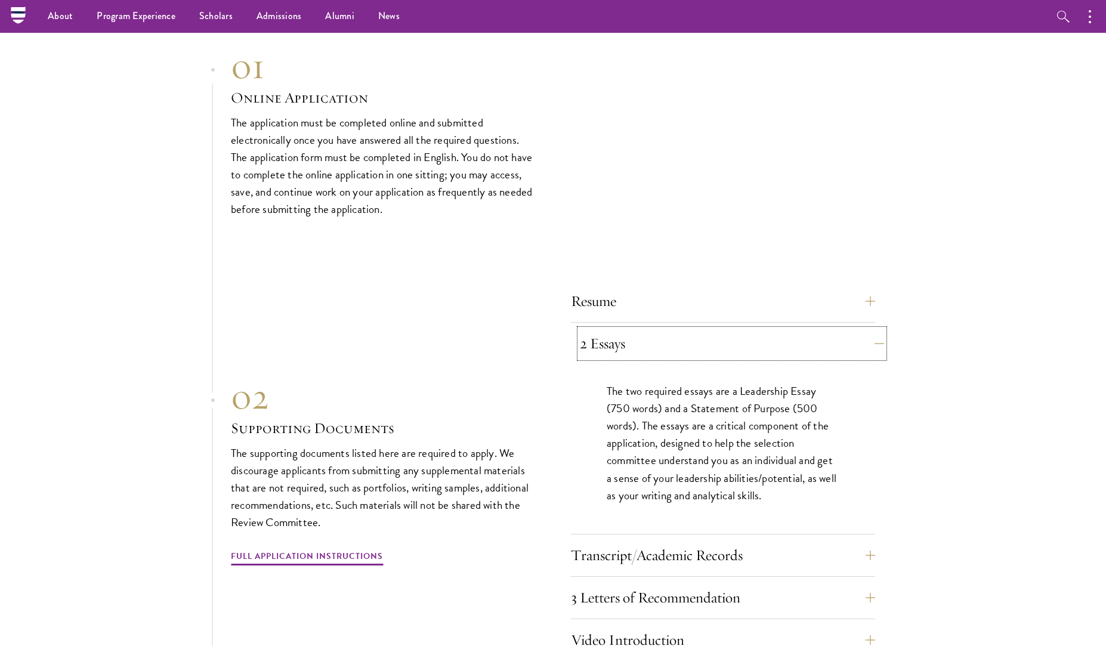
click at [774, 329] on button "2 Essays" at bounding box center [732, 343] width 304 height 29
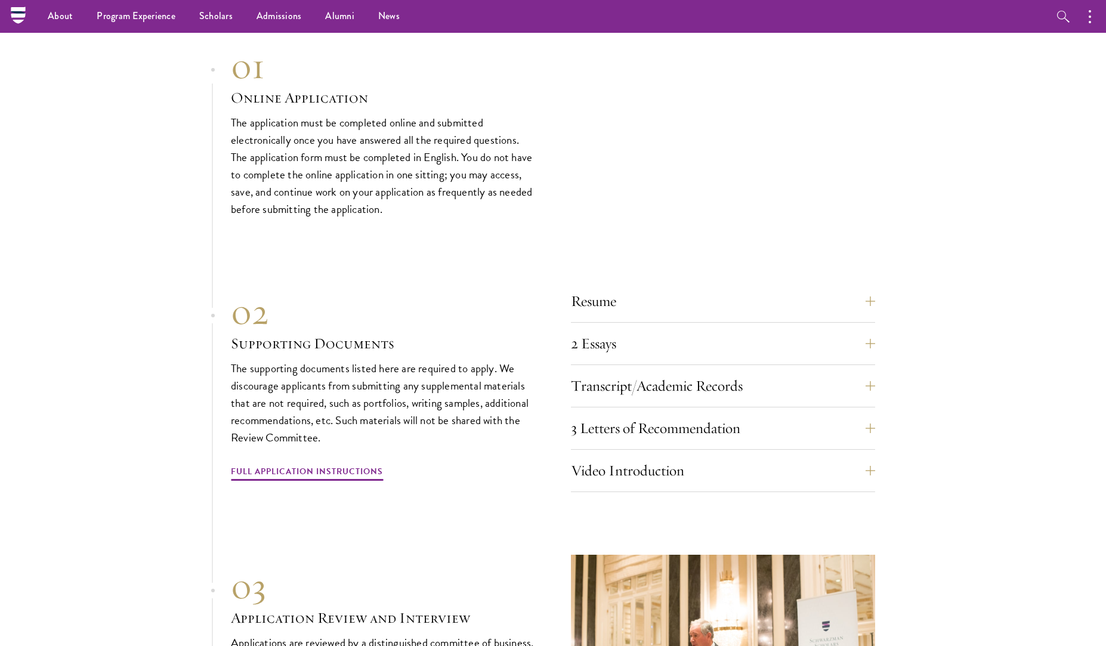
click at [779, 337] on div "2 Essays The two required essays are a Leadership Essay (750 words) and a State…" at bounding box center [723, 347] width 304 height 36
click at [767, 372] on button "Transcript/Academic Records" at bounding box center [732, 386] width 304 height 29
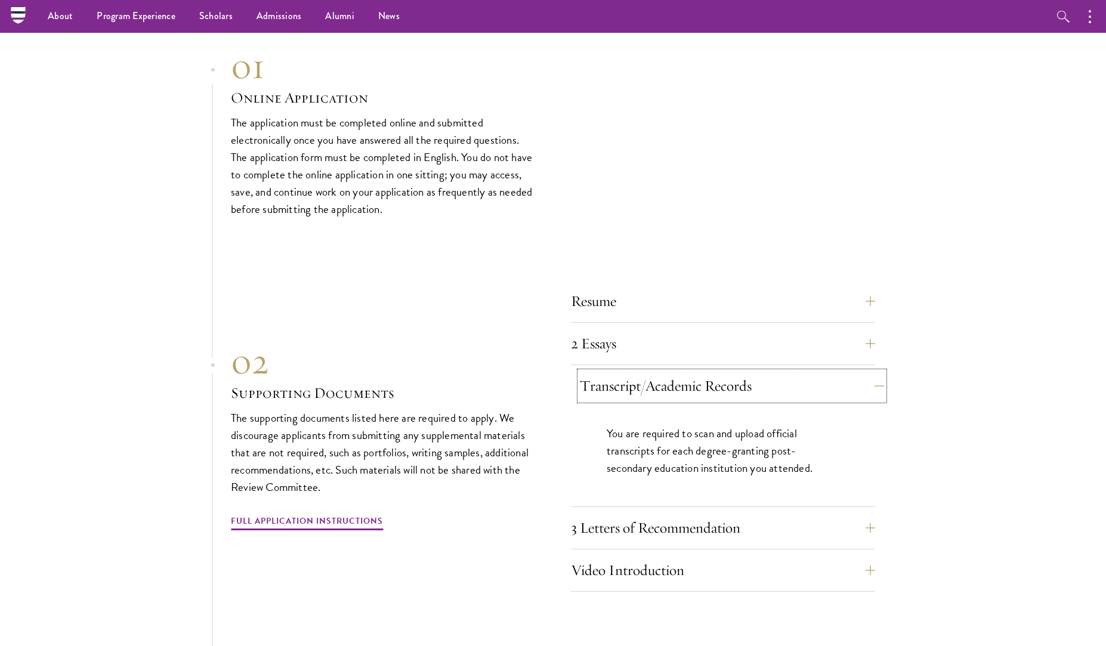
click at [767, 372] on button "Transcript/Academic Records" at bounding box center [732, 386] width 304 height 29
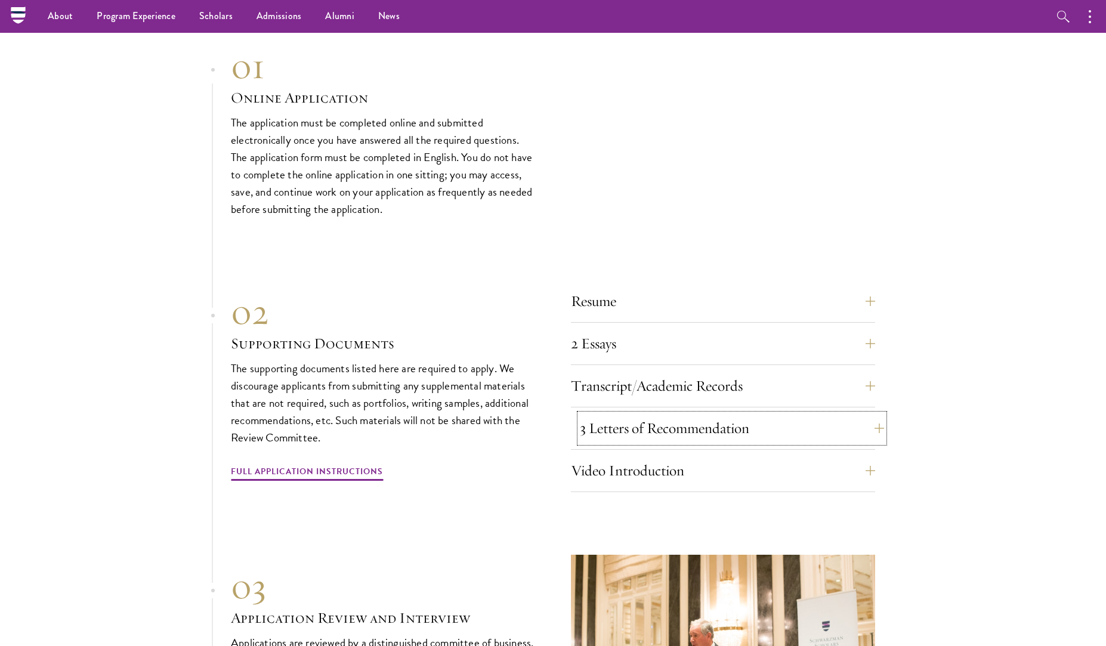
click at [756, 414] on button "3 Letters of Recommendation" at bounding box center [732, 428] width 304 height 29
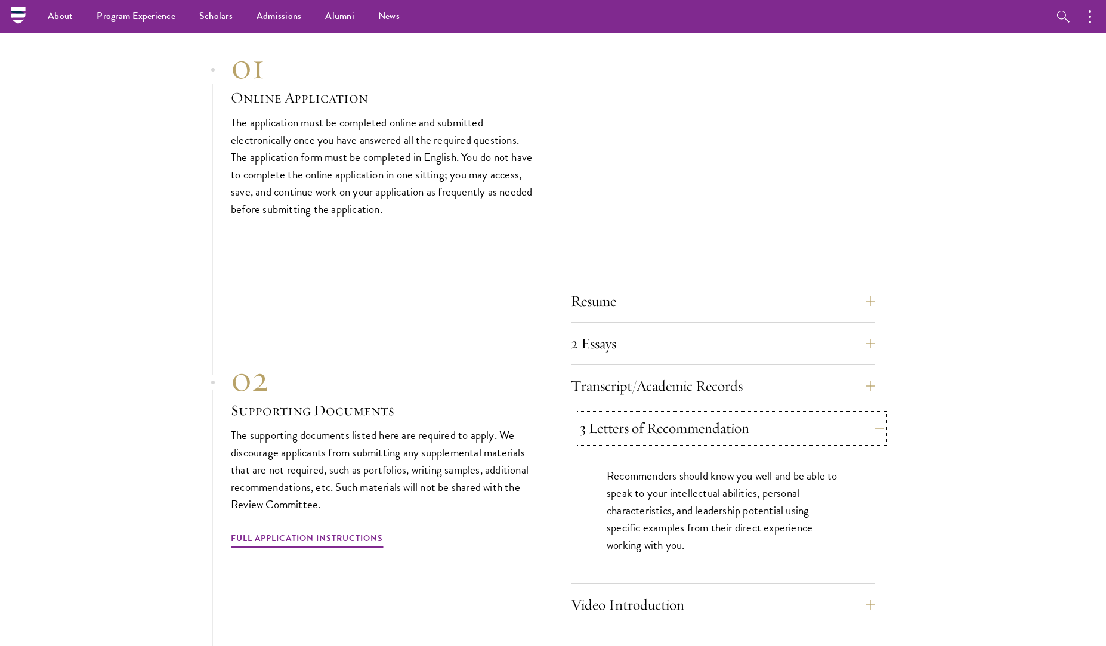
click at [755, 414] on button "3 Letters of Recommendation" at bounding box center [732, 428] width 304 height 29
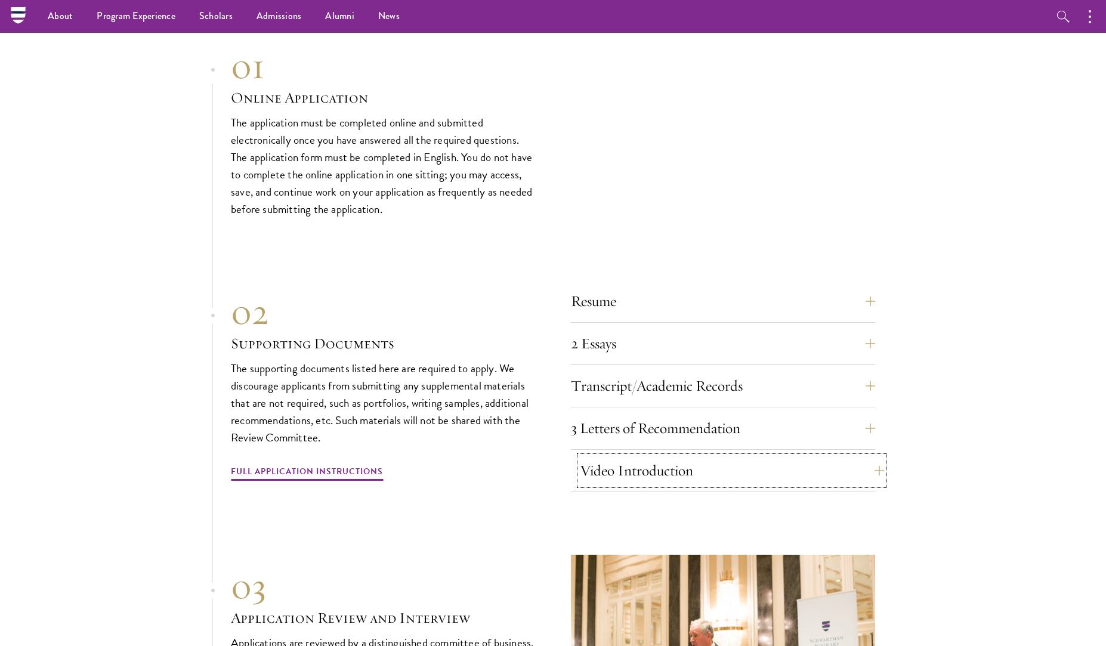
click at [706, 456] on button "Video Introduction" at bounding box center [732, 470] width 304 height 29
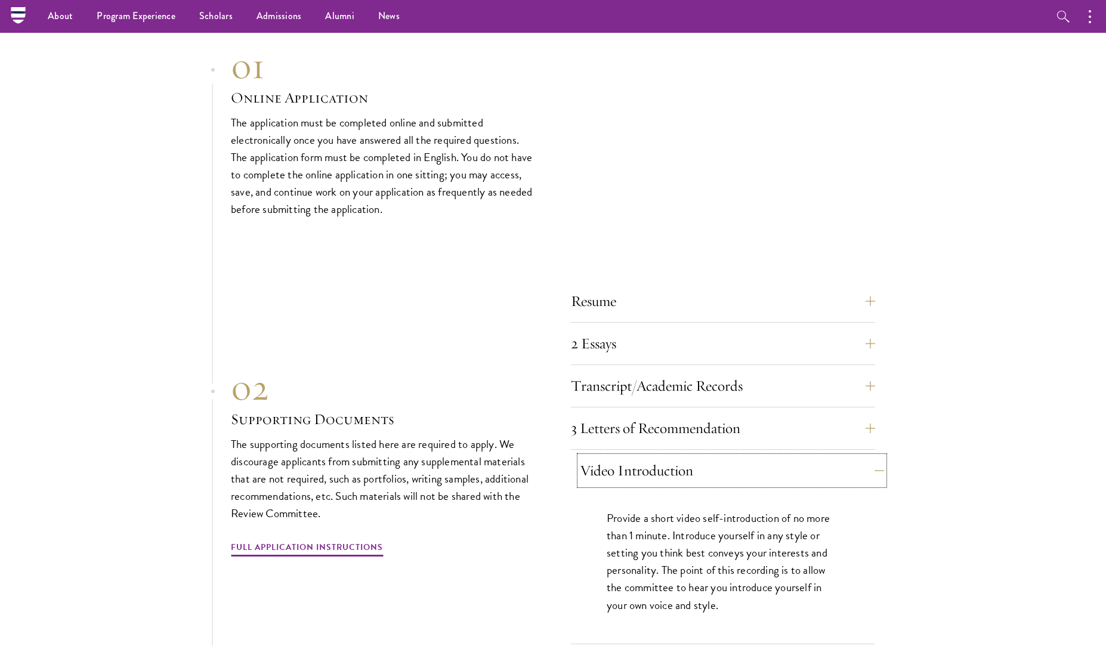
click at [703, 456] on button "Video Introduction" at bounding box center [732, 470] width 304 height 29
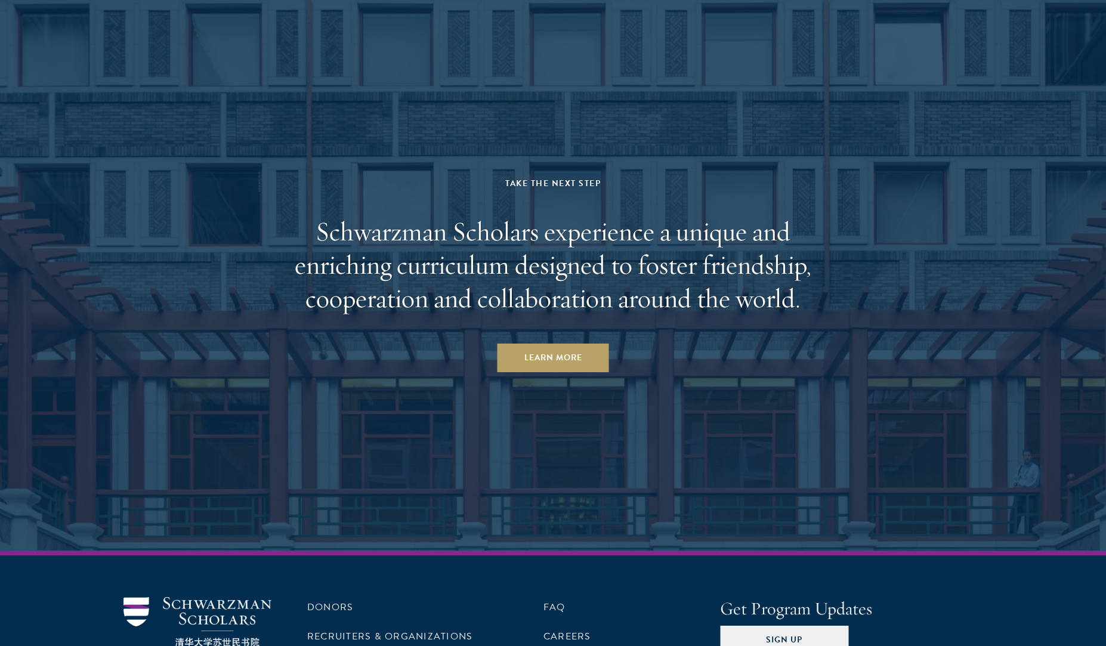
scroll to position [5793, 0]
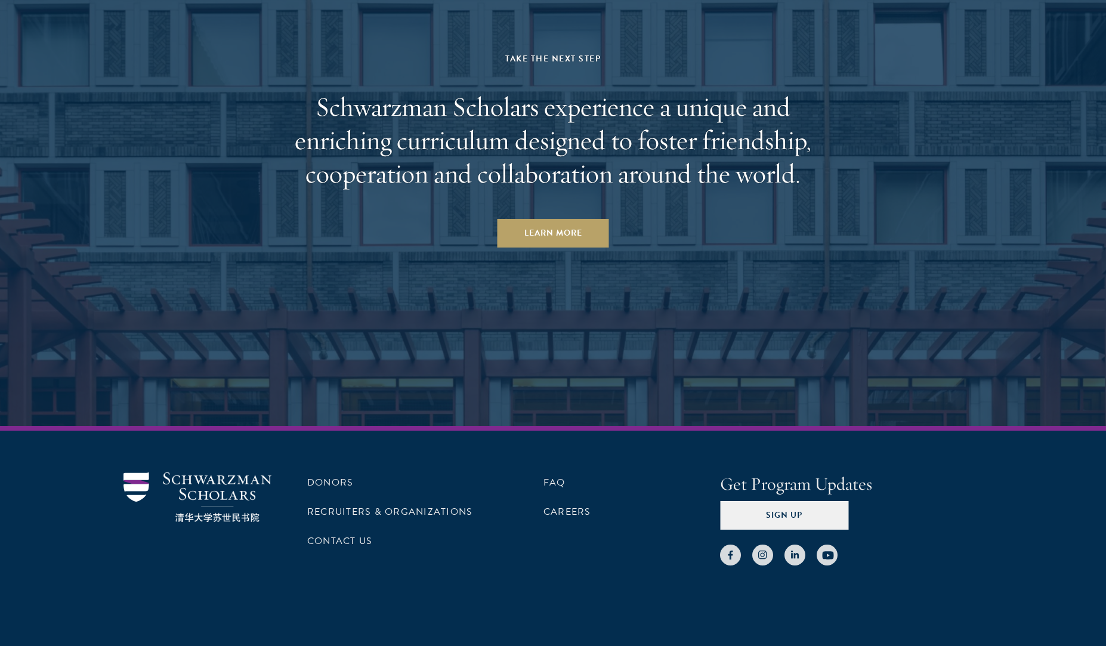
drag, startPoint x: 172, startPoint y: 453, endPoint x: 180, endPoint y: 461, distance: 11.4
click at [180, 461] on div "Donors Recruiters & Organizations Contact Us FAQ Careers Get Program Updates Si…" at bounding box center [553, 547] width 1106 height 242
click at [229, 473] on img at bounding box center [198, 498] width 148 height 50
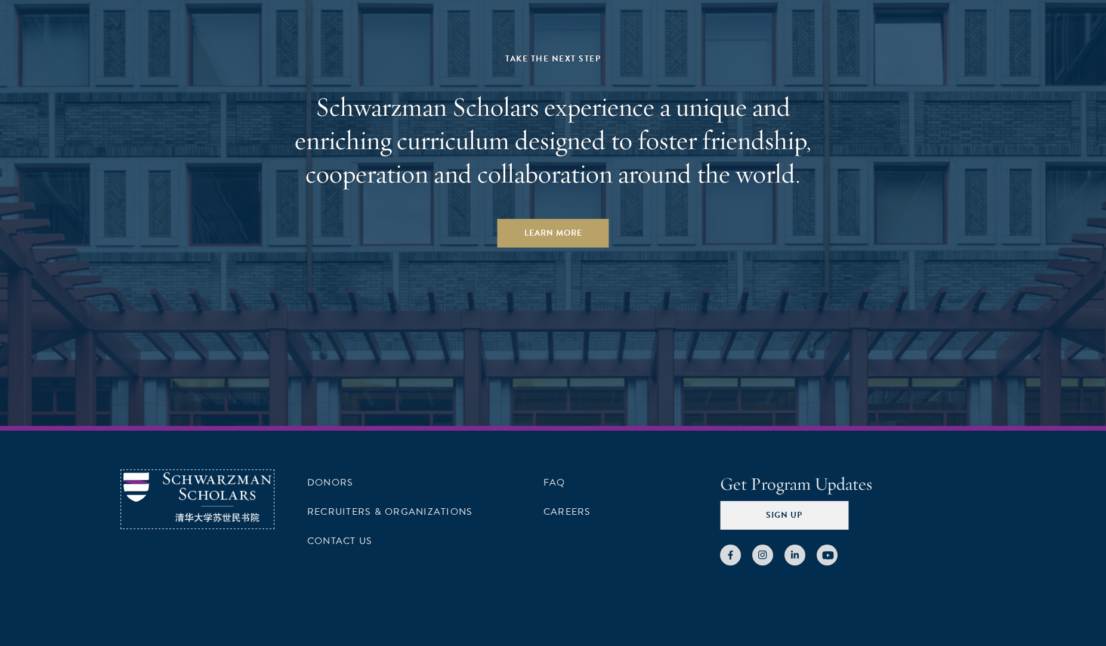
click at [229, 473] on img at bounding box center [198, 498] width 148 height 50
